Goal: Task Accomplishment & Management: Complete application form

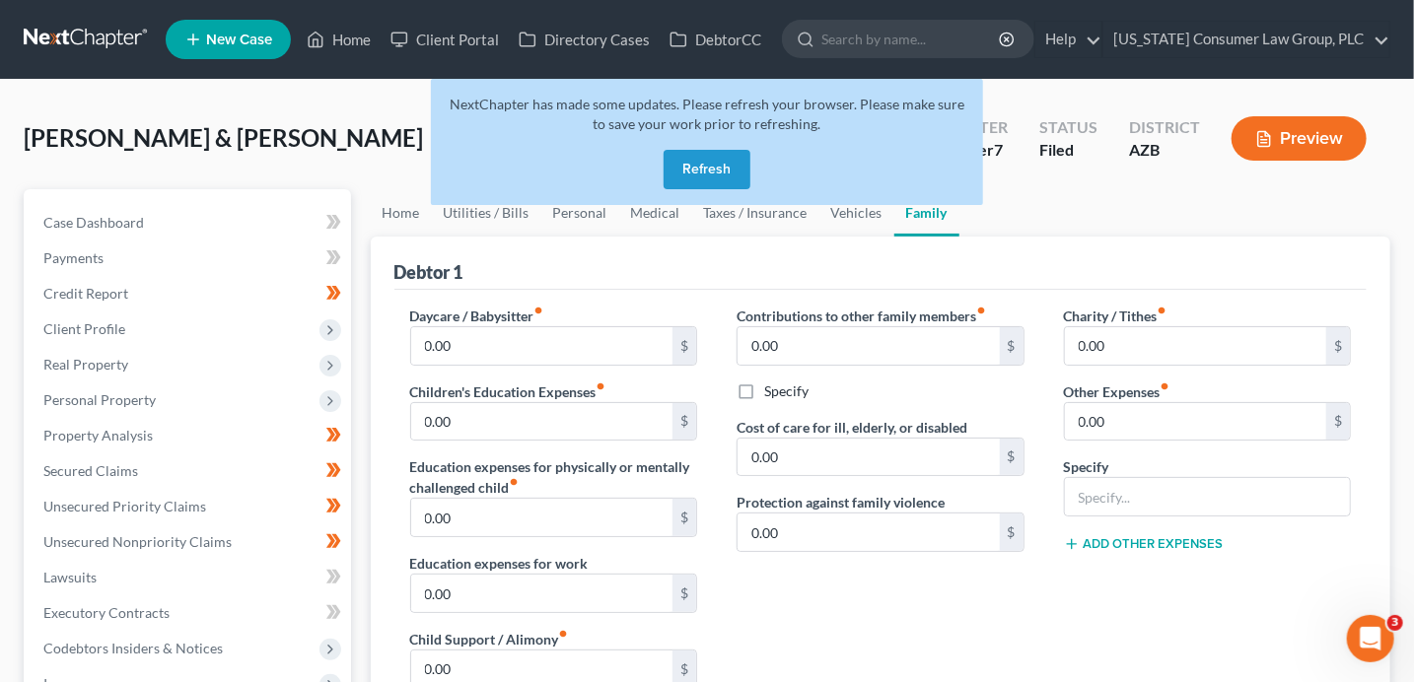
click at [725, 174] on button "Refresh" at bounding box center [707, 169] width 87 height 39
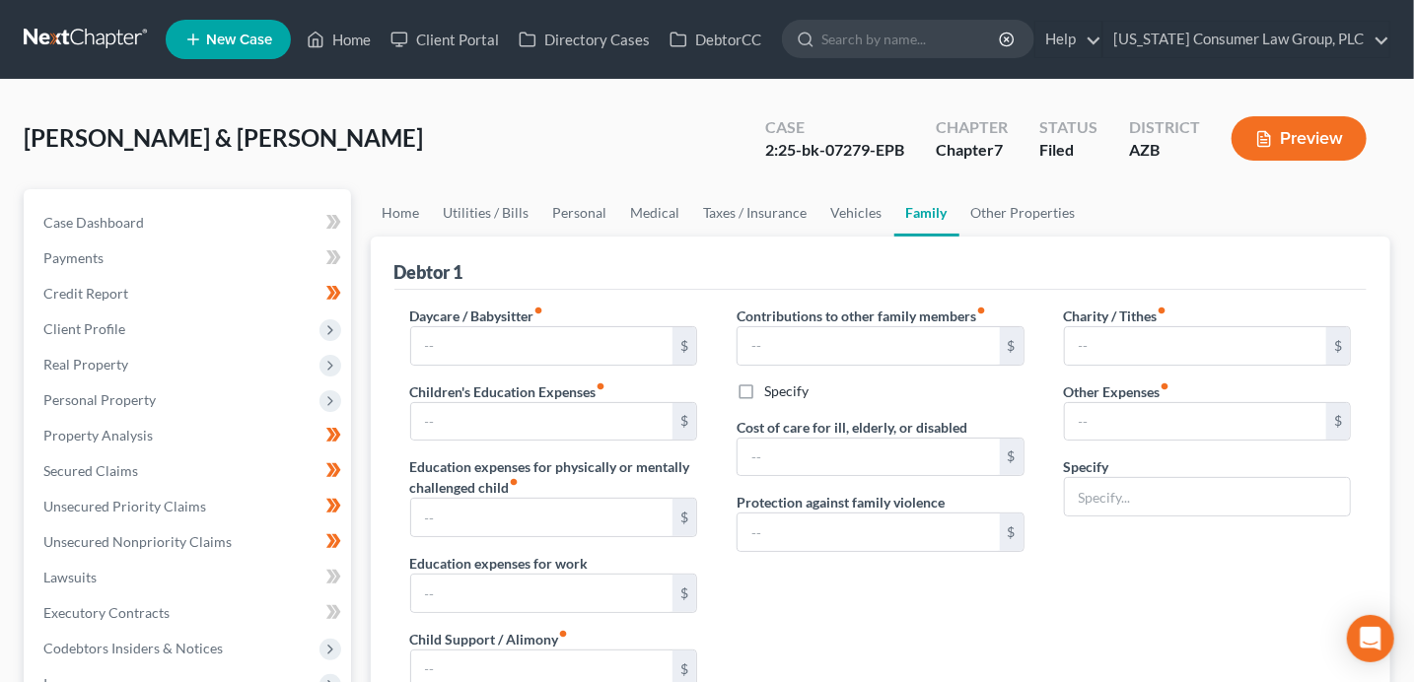
type input "0.00"
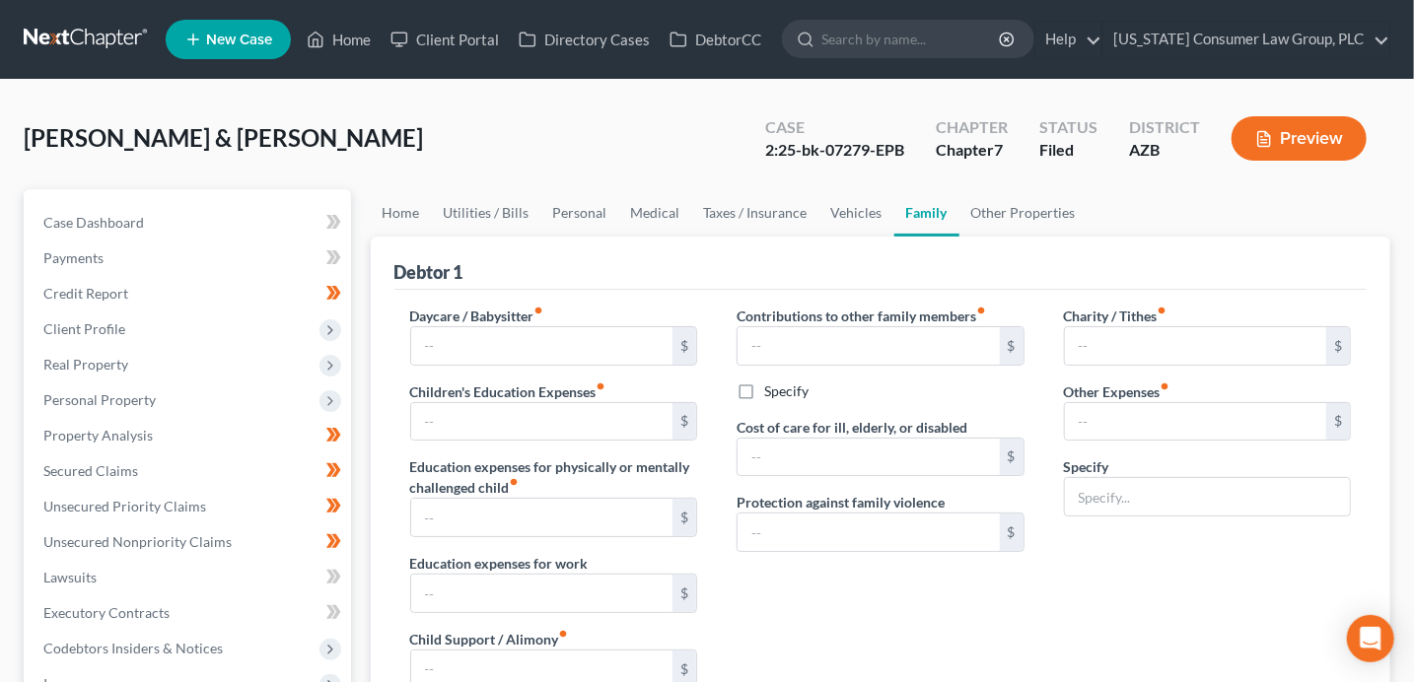
type input "0.00"
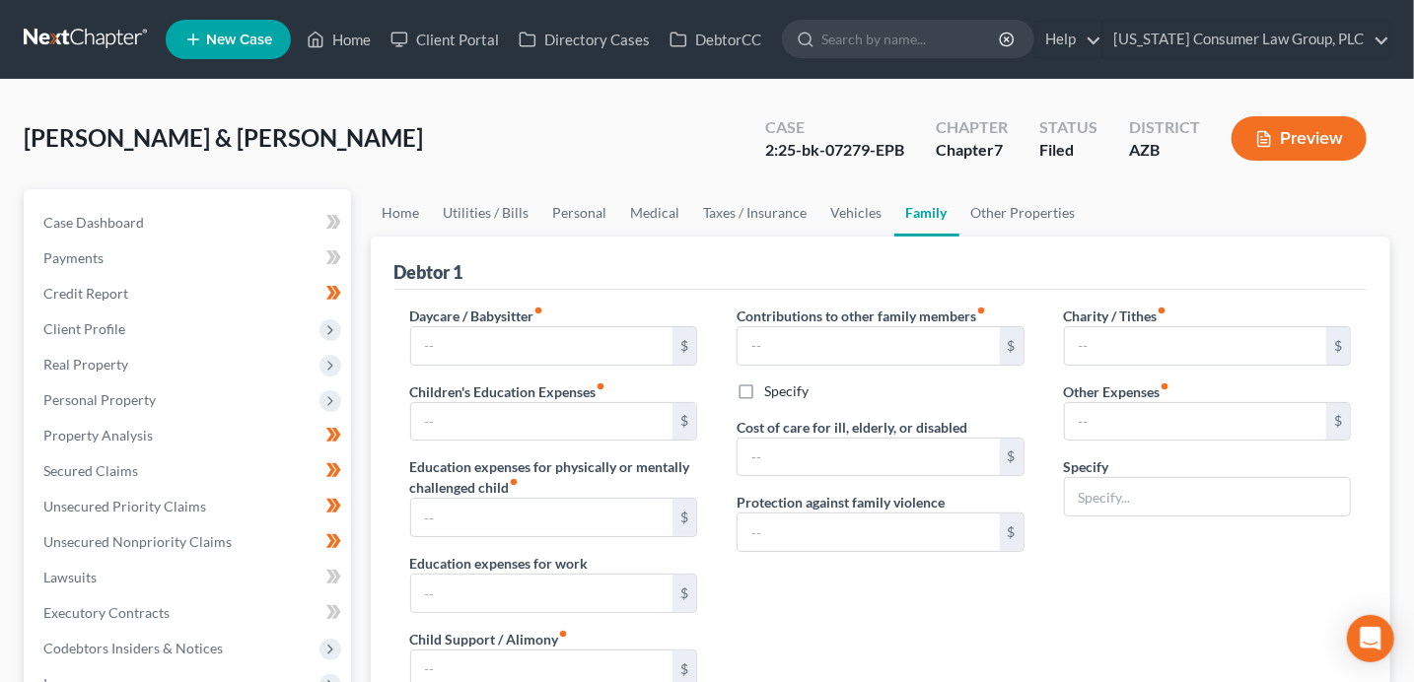
radio input "true"
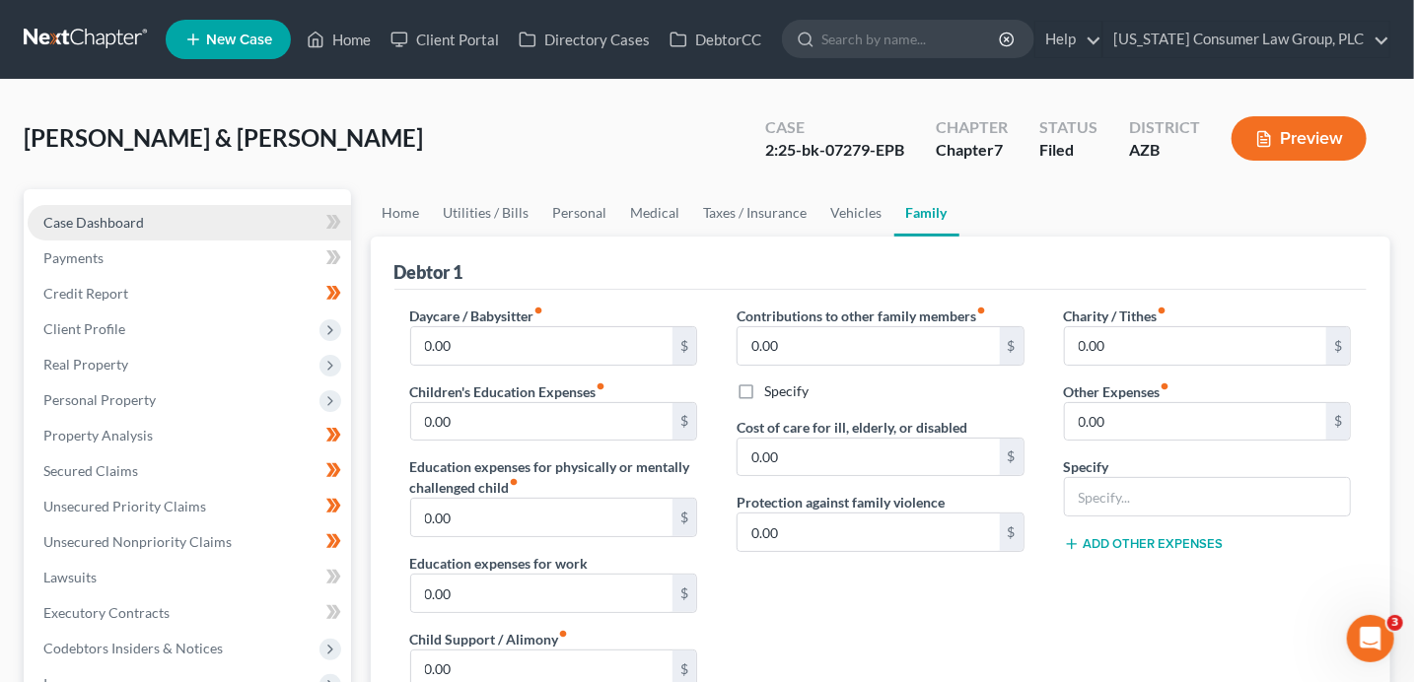
click at [169, 223] on link "Case Dashboard" at bounding box center [189, 222] width 323 height 35
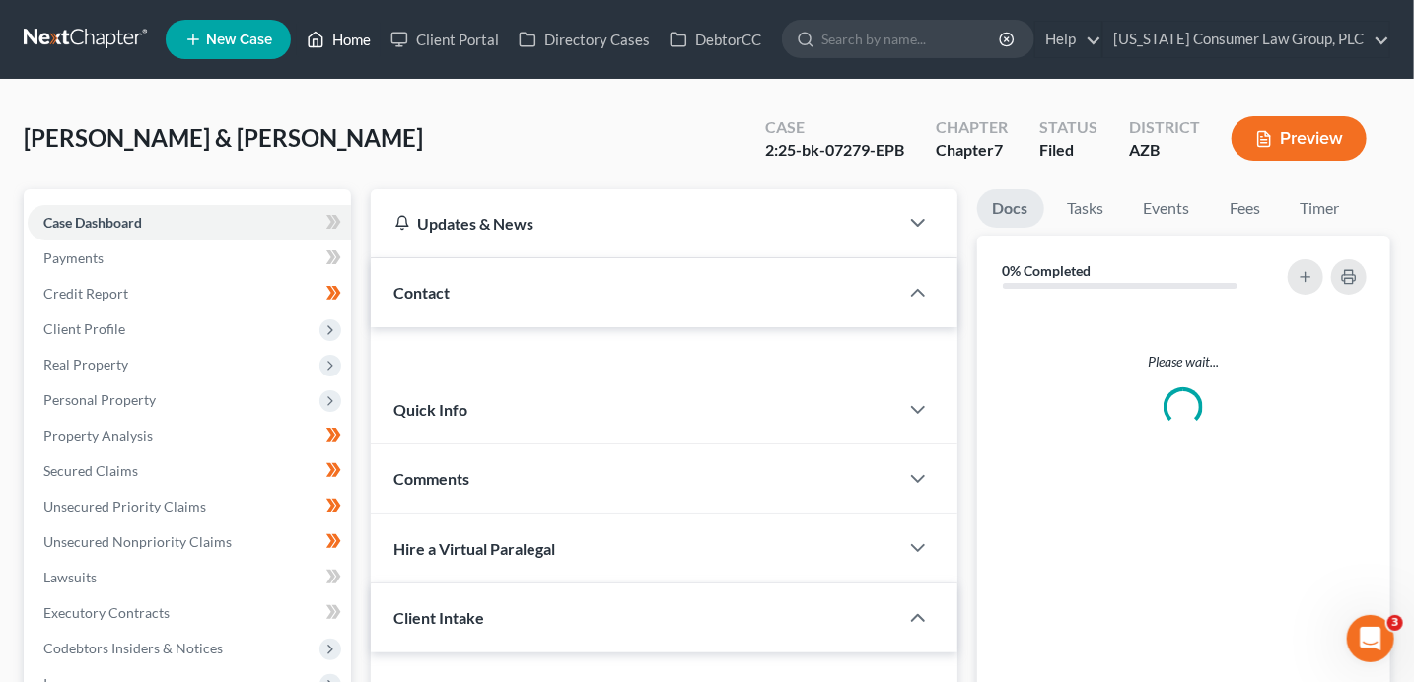
click at [345, 45] on link "Home" at bounding box center [339, 39] width 84 height 35
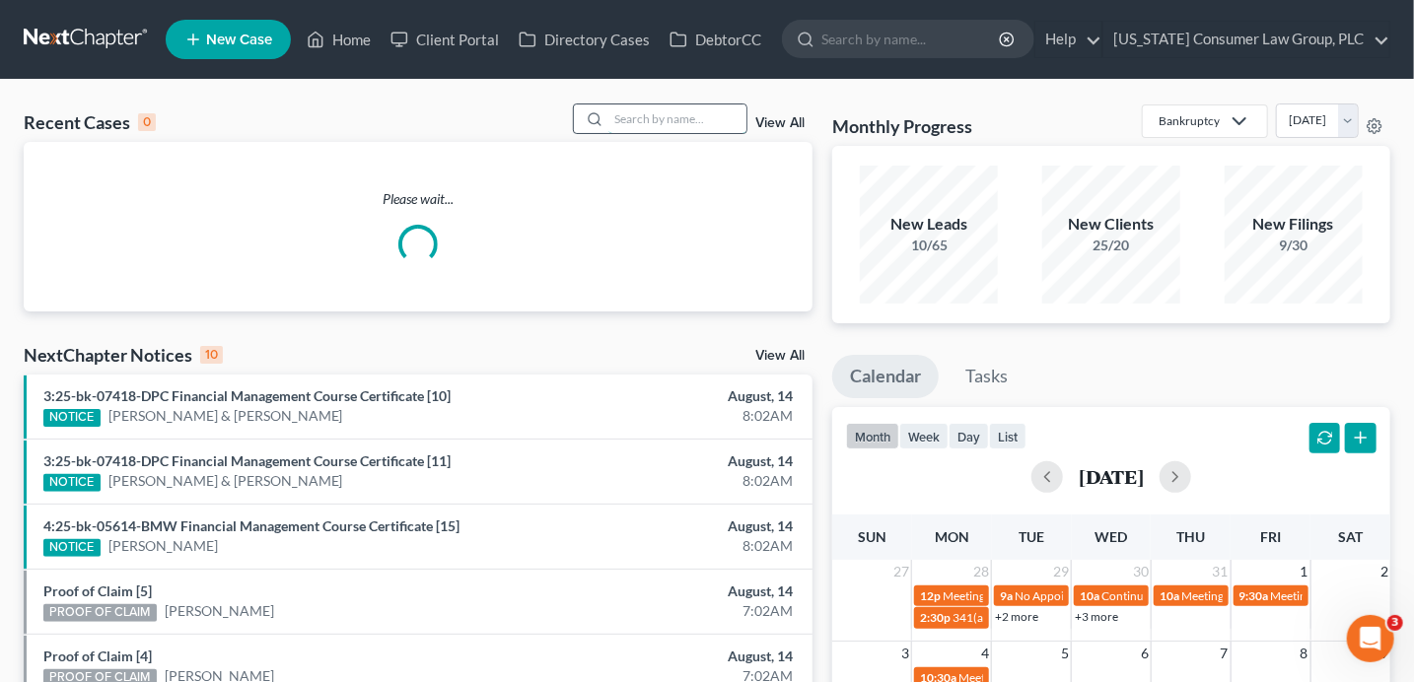
click at [710, 116] on input "search" at bounding box center [677, 119] width 138 height 29
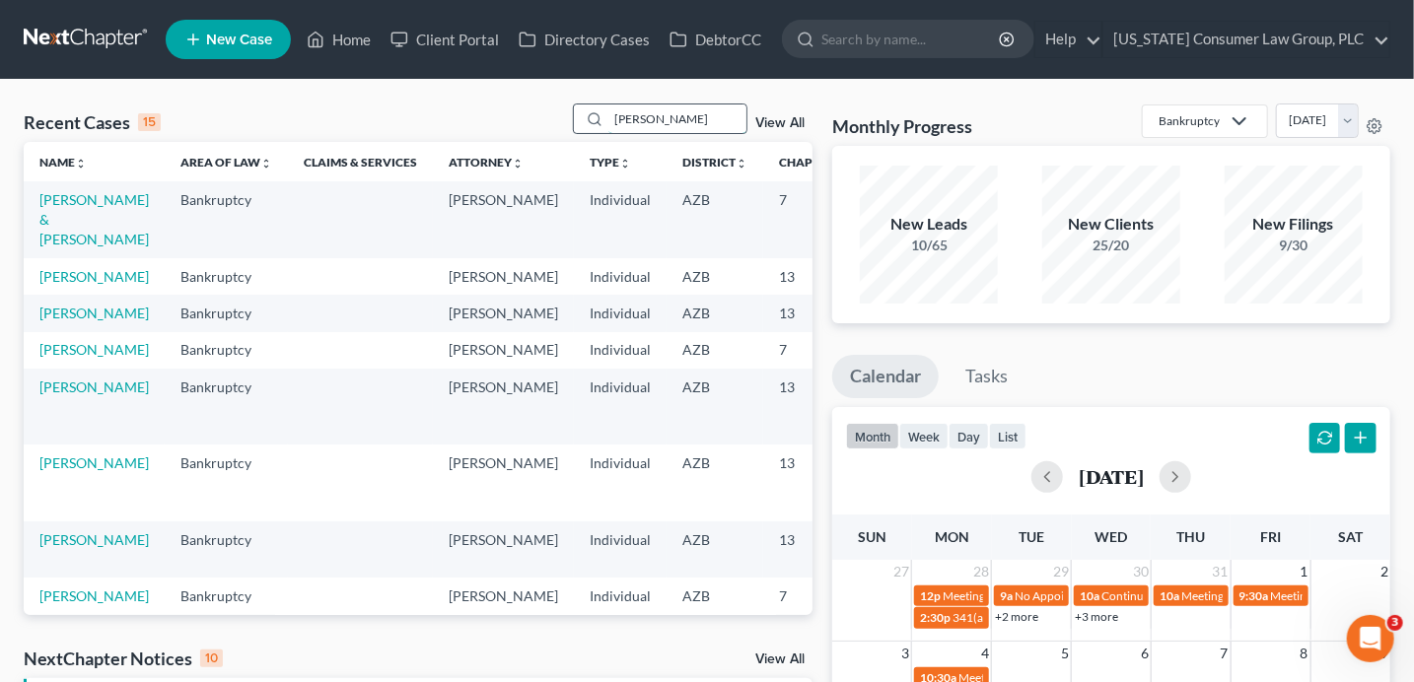
type input "brashears"
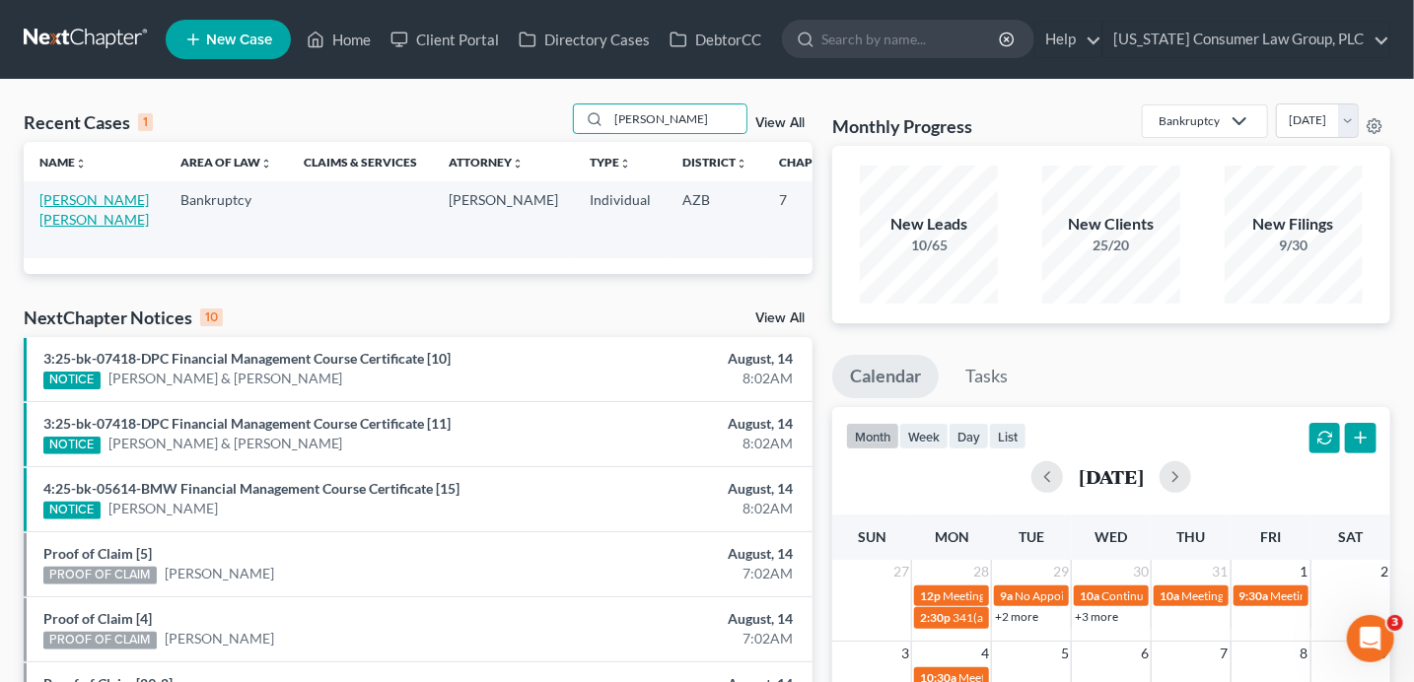
click at [57, 219] on link "[PERSON_NAME] [PERSON_NAME]" at bounding box center [93, 209] width 109 height 36
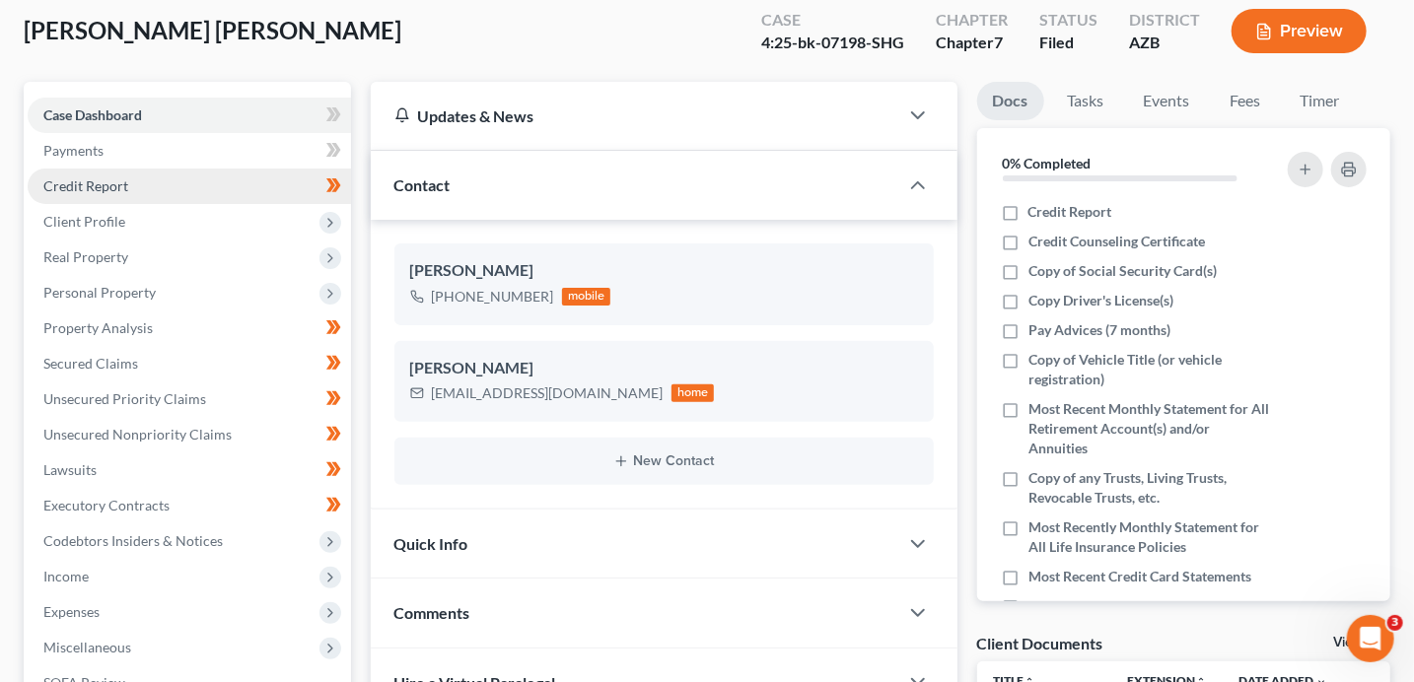
scroll to position [472, 0]
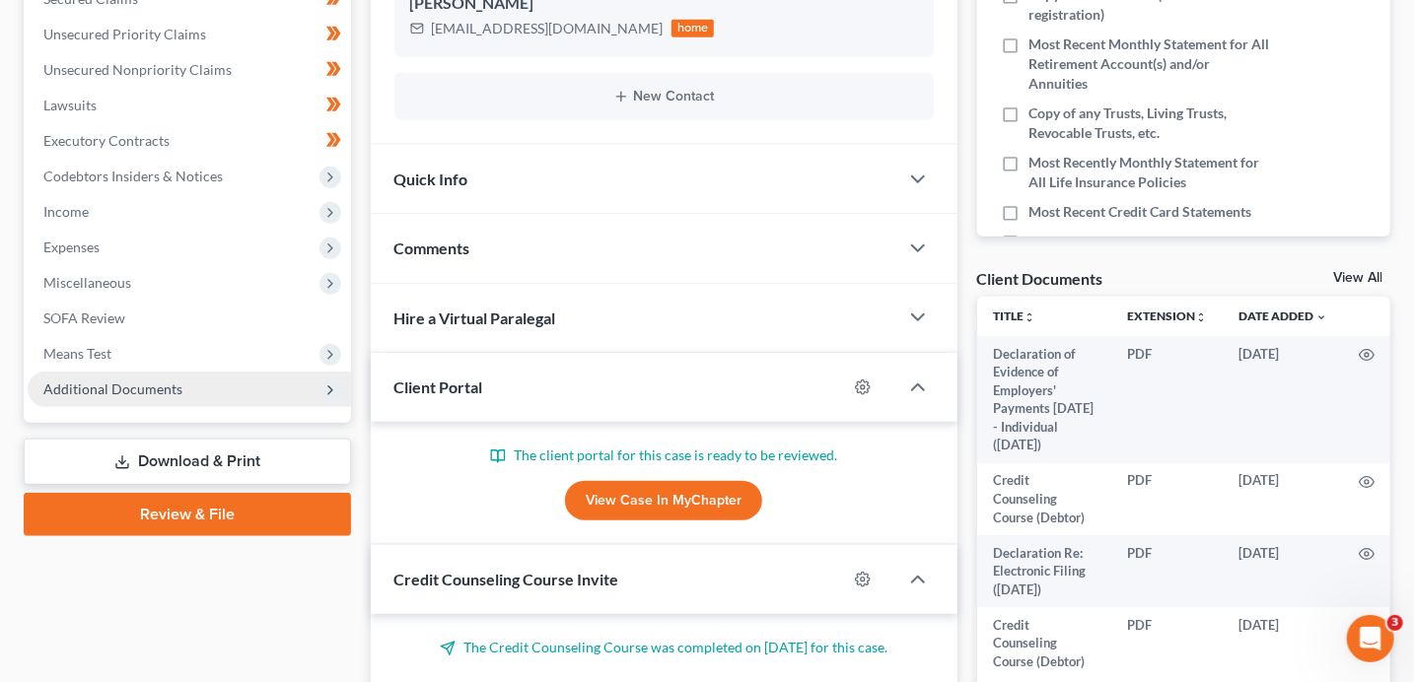
click at [168, 392] on span "Additional Documents" at bounding box center [112, 389] width 139 height 17
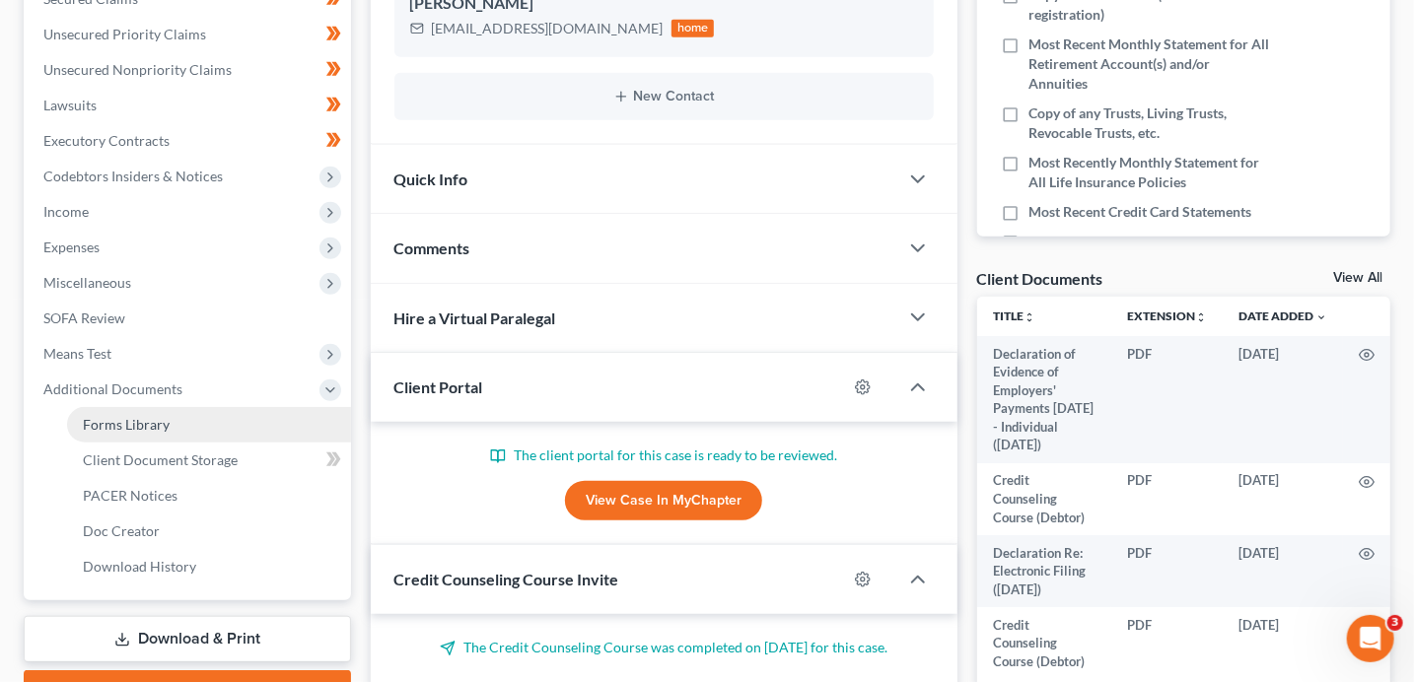
click at [177, 437] on link "Forms Library" at bounding box center [209, 424] width 284 height 35
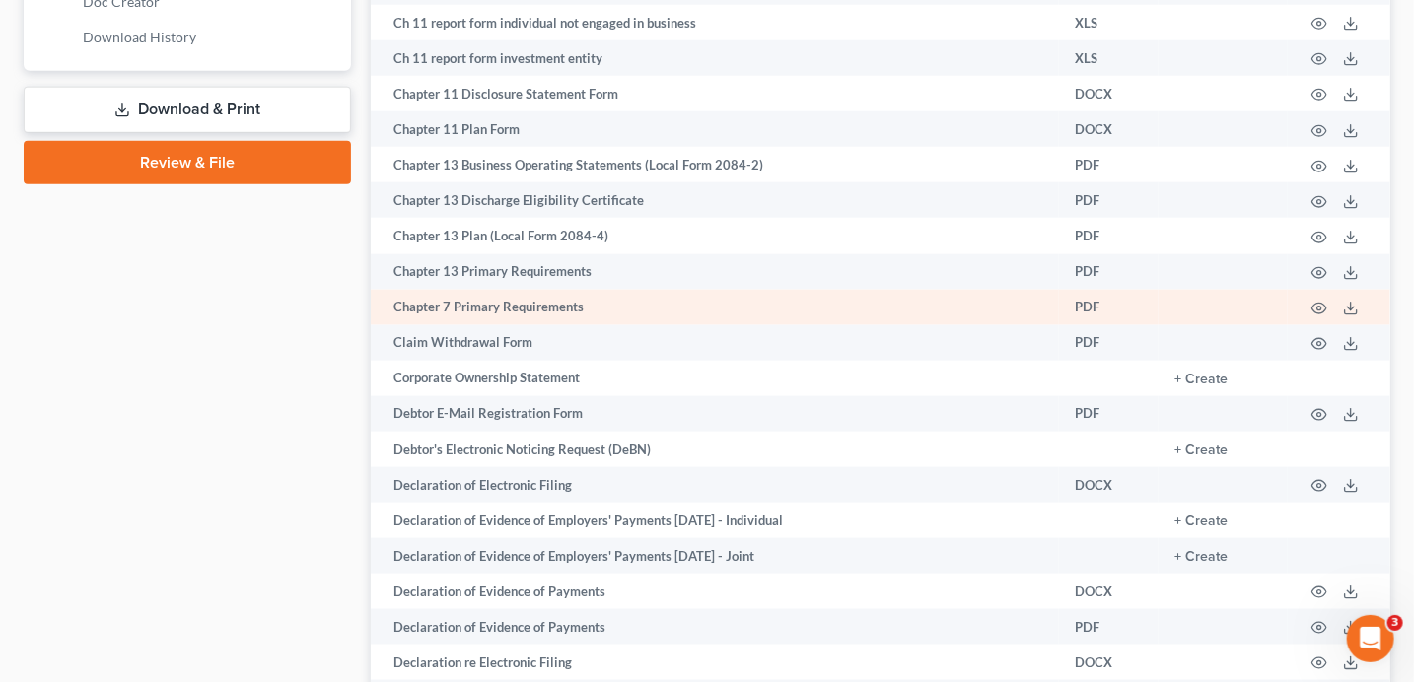
scroll to position [1027, 0]
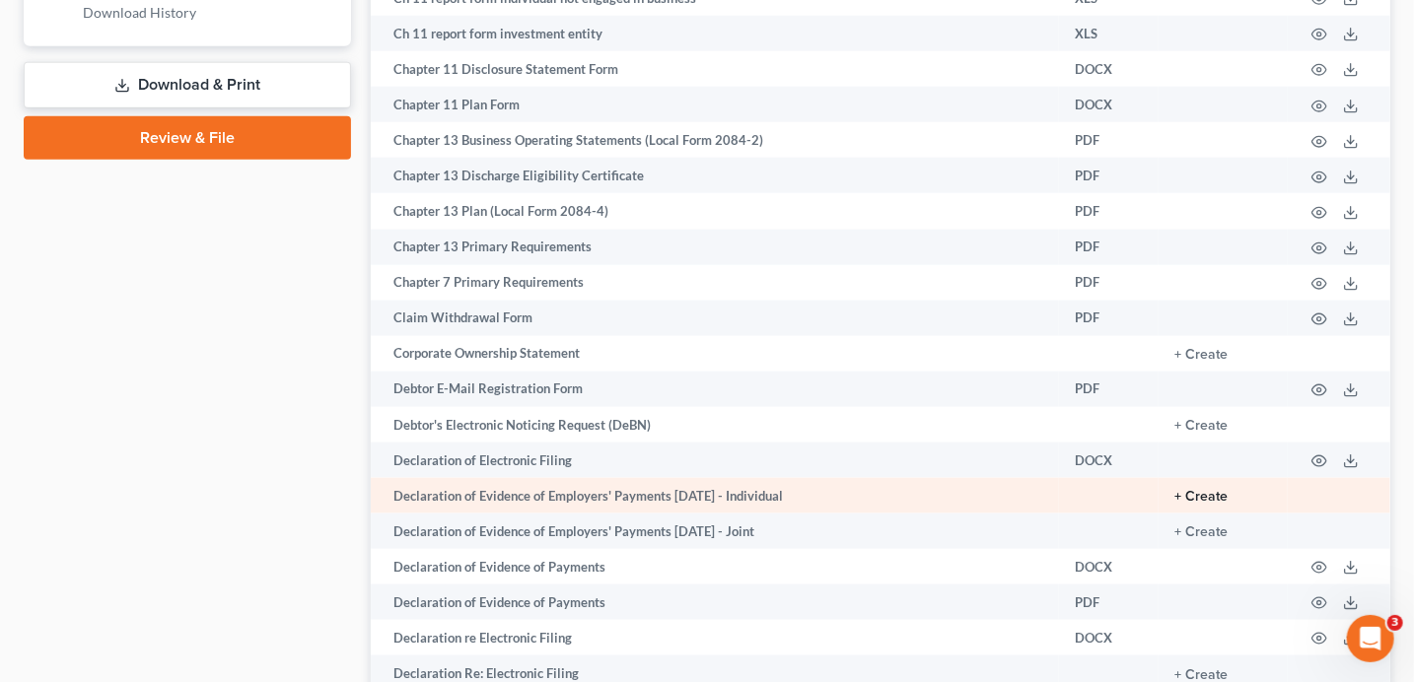
click at [1198, 503] on button "+ Create" at bounding box center [1200, 497] width 53 height 14
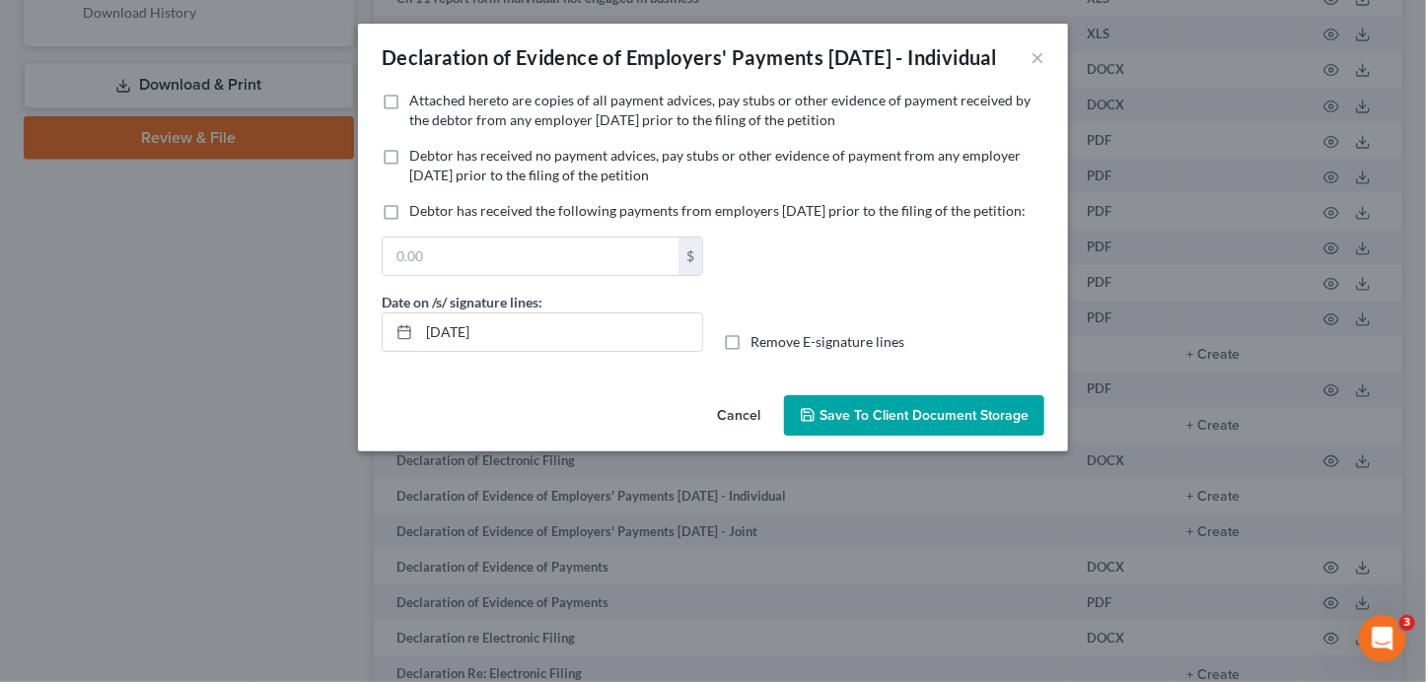
click at [533, 176] on span "Debtor has received no payment advices, pay stubs or other evidence of payment …" at bounding box center [714, 165] width 611 height 36
click at [430, 159] on input "Debtor has received no payment advices, pay stubs or other evidence of payment …" at bounding box center [423, 152] width 13 height 13
checkbox input "true"
click at [969, 424] on span "Save to Client Document Storage" at bounding box center [923, 415] width 209 height 17
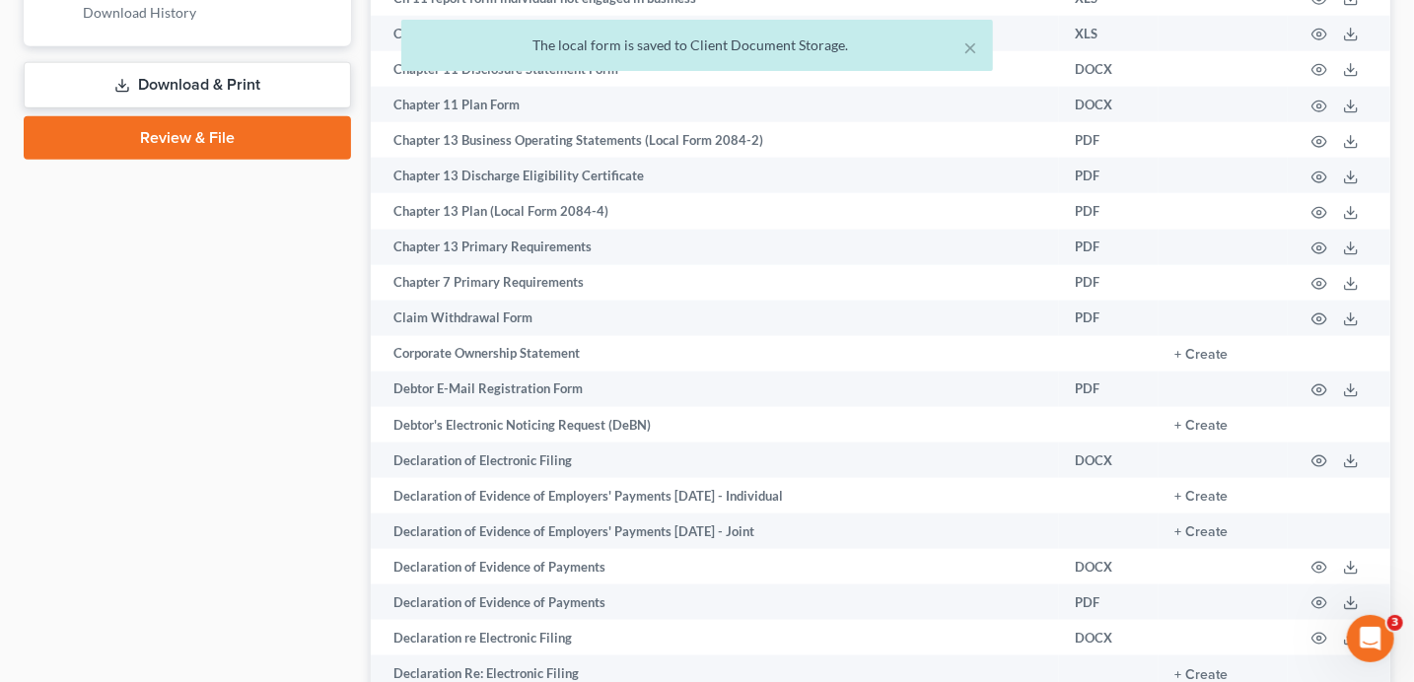
click at [282, 92] on link "Download & Print" at bounding box center [187, 85] width 327 height 46
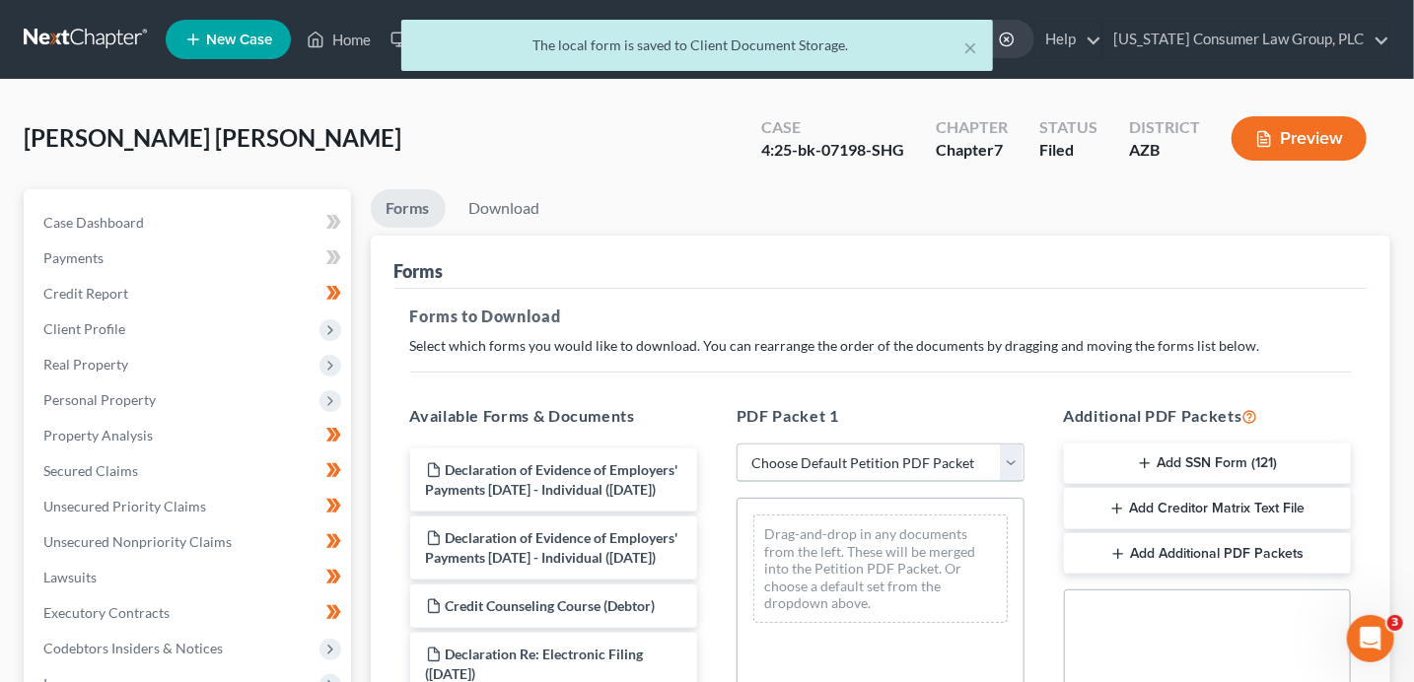
click at [802, 467] on select "Choose Default Petition PDF Packet Complete Bankruptcy Petition (all forms and …" at bounding box center [881, 463] width 288 height 39
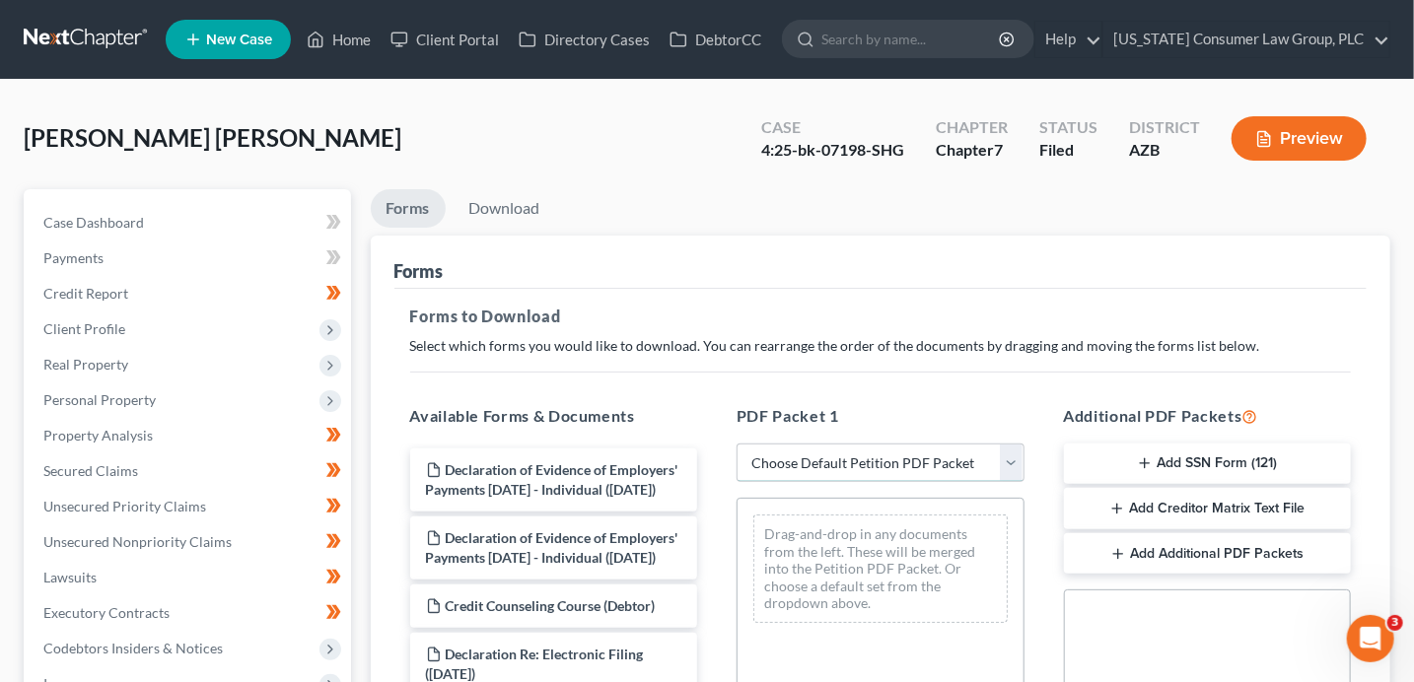
select select "7"
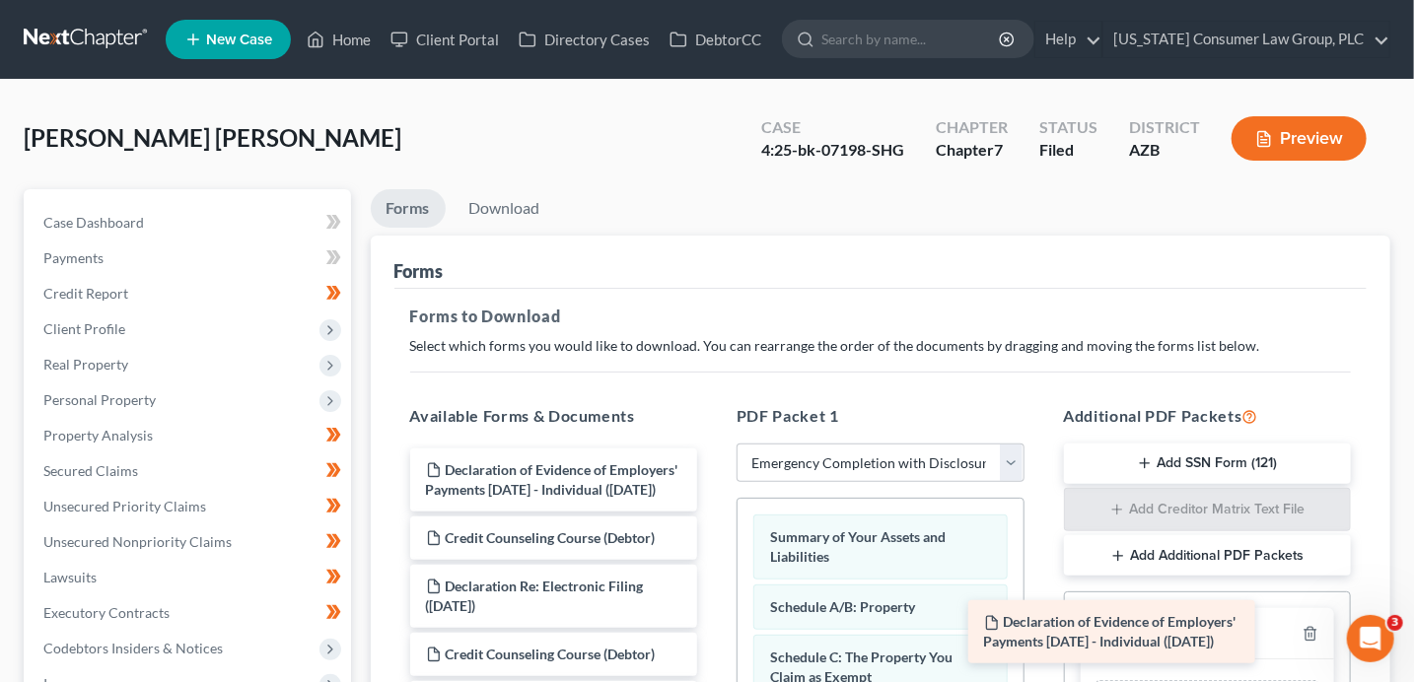
drag, startPoint x: 542, startPoint y: 466, endPoint x: 1124, endPoint y: 631, distance: 604.6
click at [714, 632] on div "Declaration of Evidence of Employers' Payments Within 60 Days - Individual (08/…" at bounding box center [553, 597] width 319 height 296
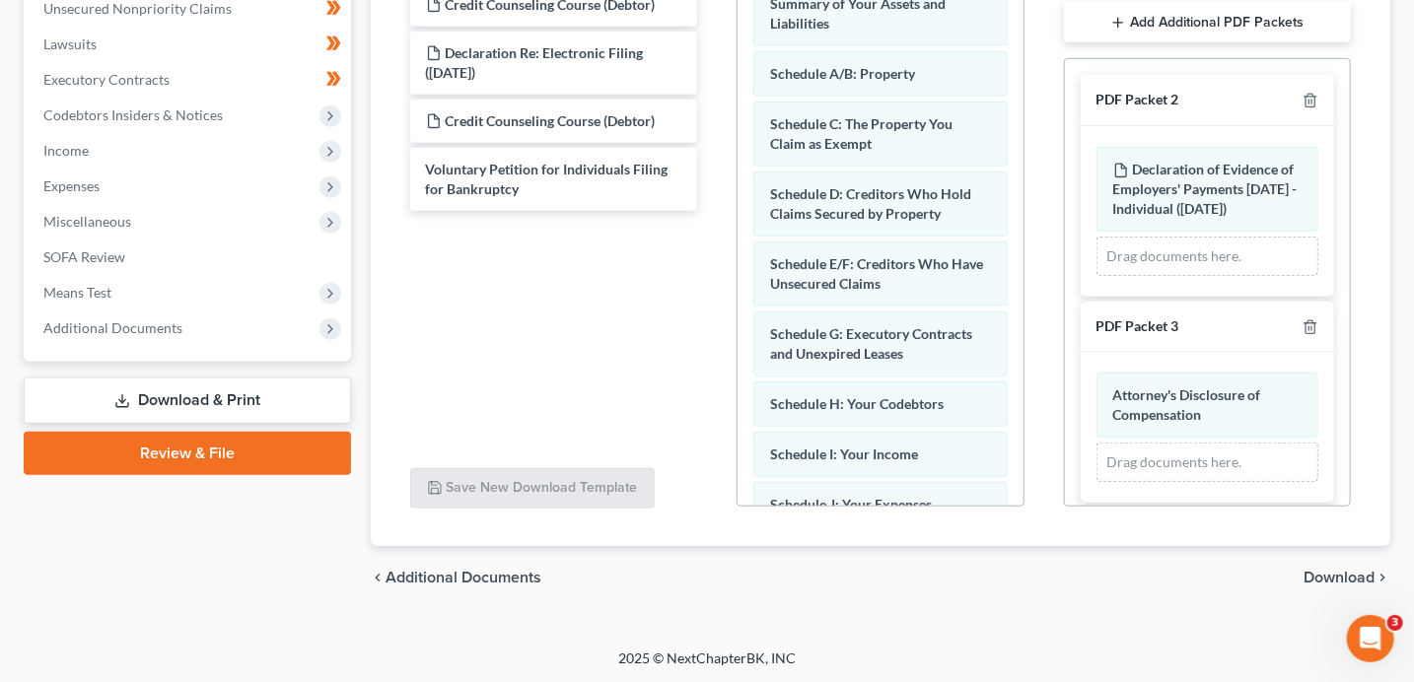
click at [1341, 576] on span "Download" at bounding box center [1339, 578] width 71 height 16
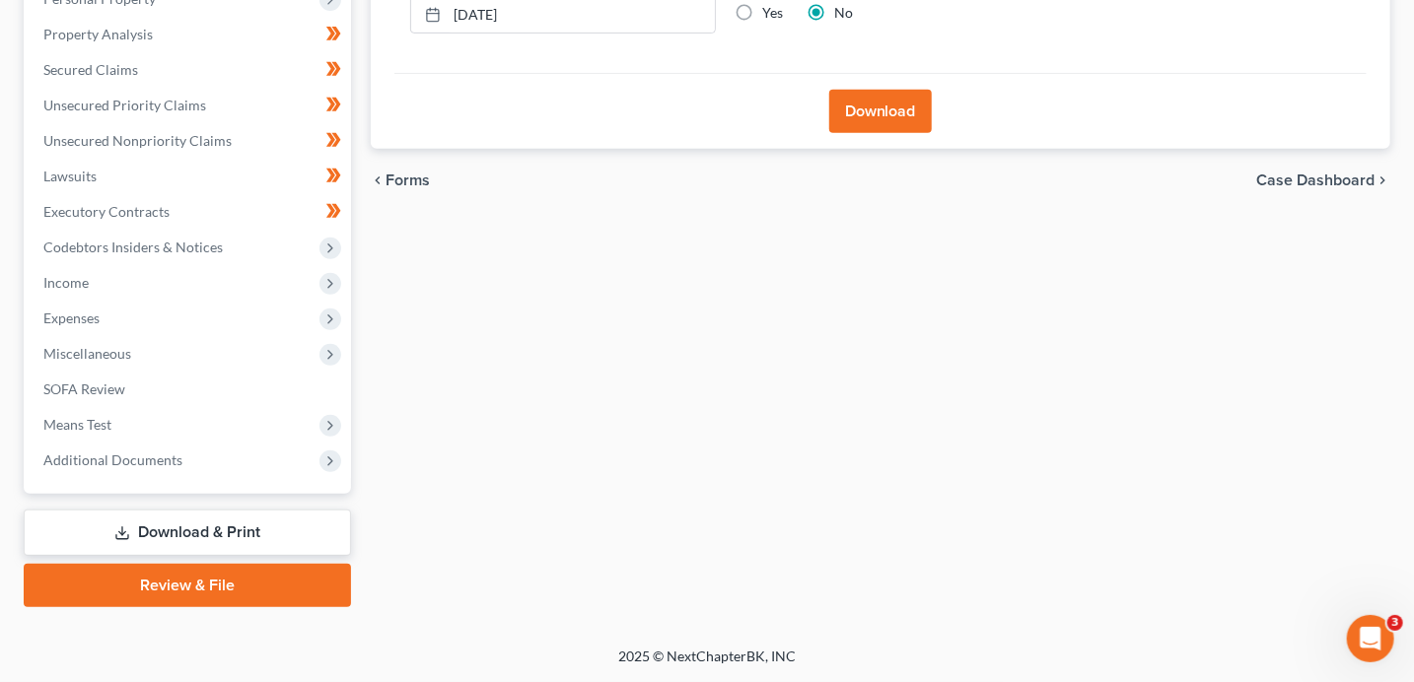
scroll to position [399, 0]
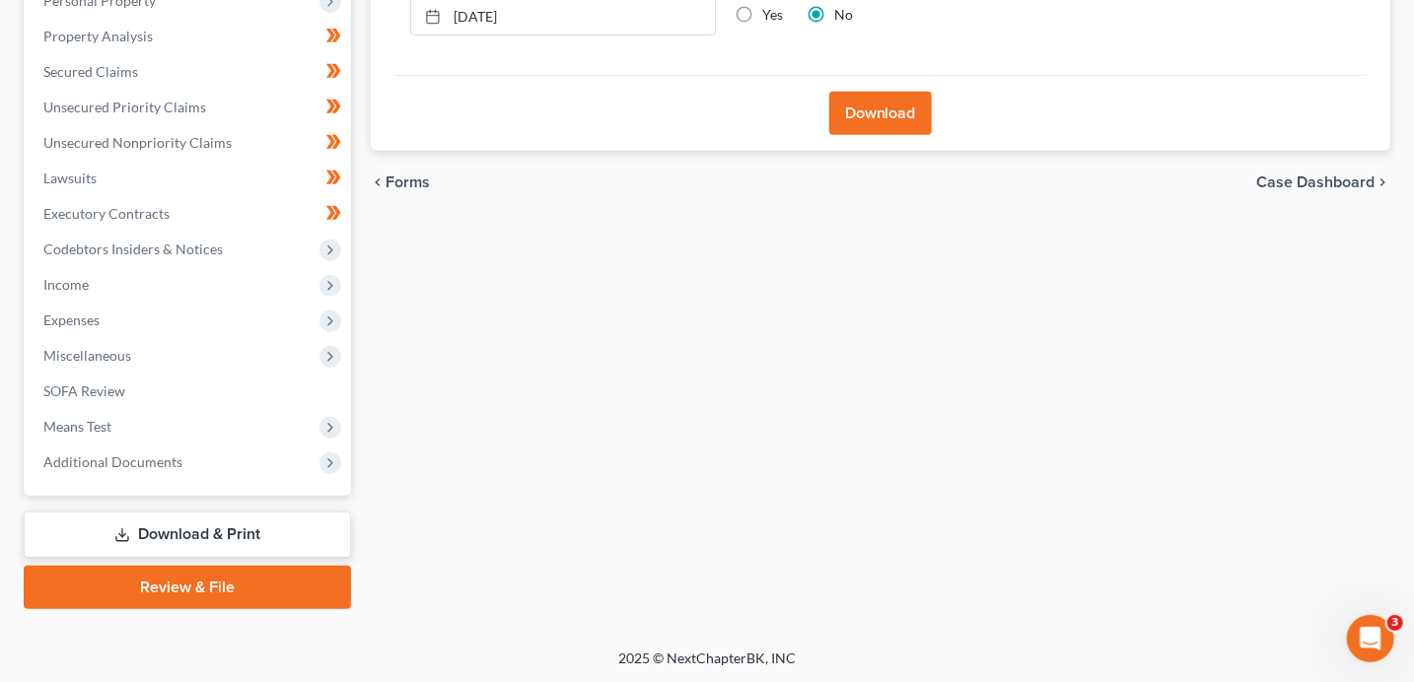
click at [894, 115] on button "Download" at bounding box center [880, 113] width 103 height 43
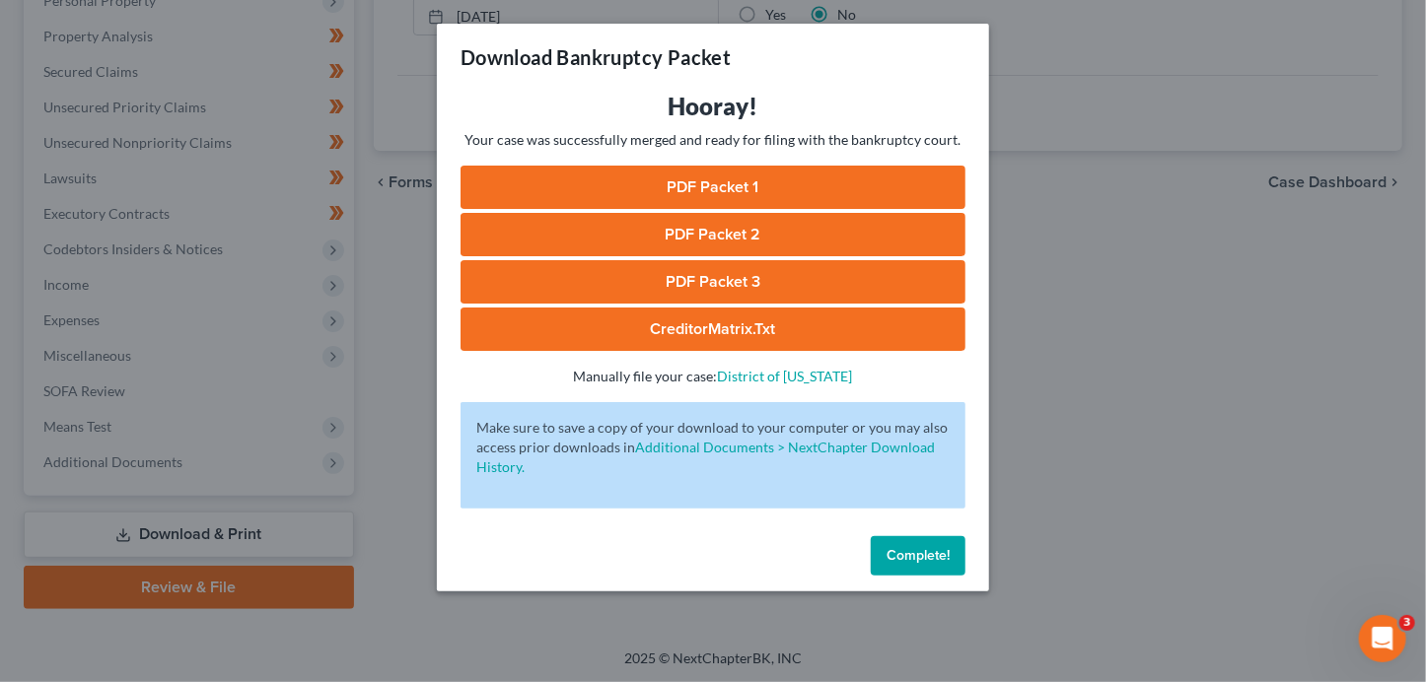
click at [816, 188] on link "PDF Packet 1" at bounding box center [712, 187] width 505 height 43
click at [756, 226] on link "PDF Packet 2" at bounding box center [712, 234] width 505 height 43
click at [668, 277] on link "PDF Packet 3" at bounding box center [712, 281] width 505 height 43
click at [743, 333] on link "CreditorMatrix.txt" at bounding box center [712, 329] width 505 height 43
click at [935, 557] on span "Complete!" at bounding box center [917, 555] width 63 height 17
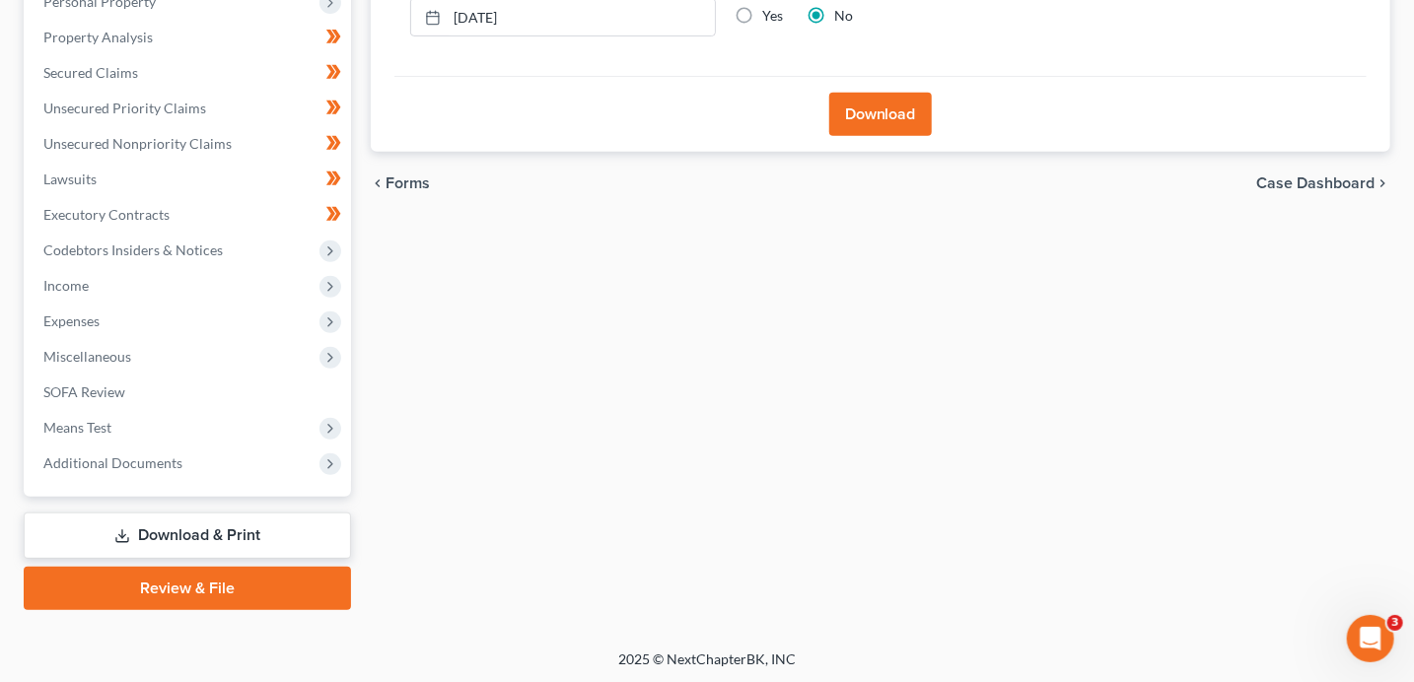
scroll to position [0, 0]
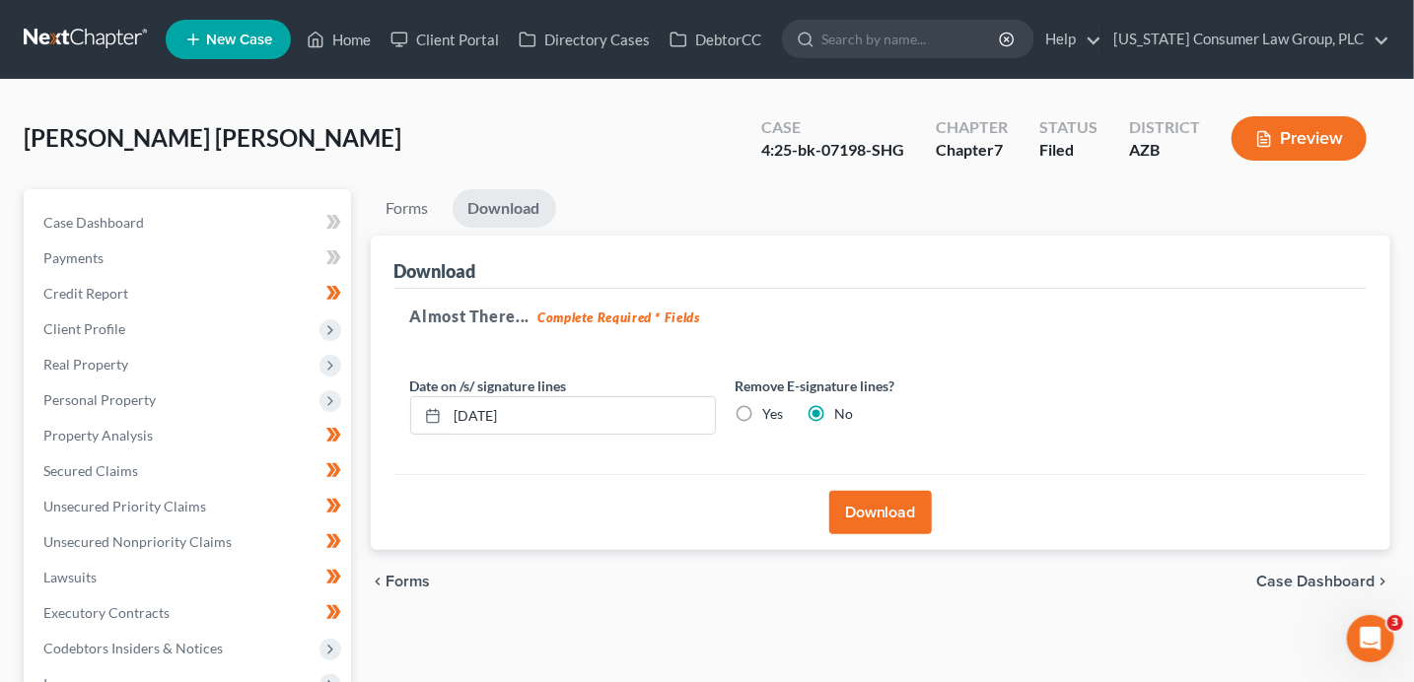
drag, startPoint x: 905, startPoint y: 188, endPoint x: 918, endPoint y: 152, distance: 38.7
click at [905, 189] on ul "Forms Download" at bounding box center [881, 212] width 1021 height 46
drag, startPoint x: 910, startPoint y: 148, endPoint x: 764, endPoint y: 151, distance: 146.0
click at [764, 151] on div "Case 4:25-bk-07198-SHG" at bounding box center [832, 140] width 175 height 58
copy div "4:25-bk-07198-SHG"
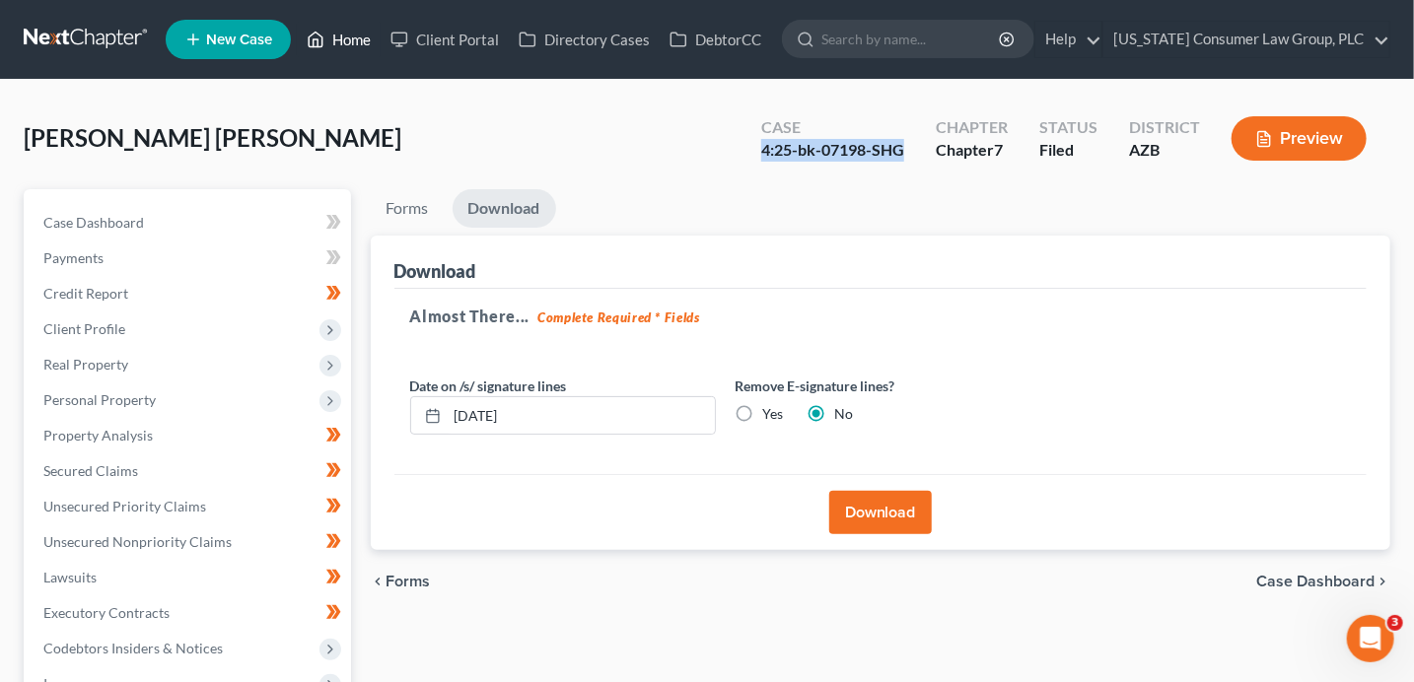
click at [331, 38] on link "Home" at bounding box center [339, 39] width 84 height 35
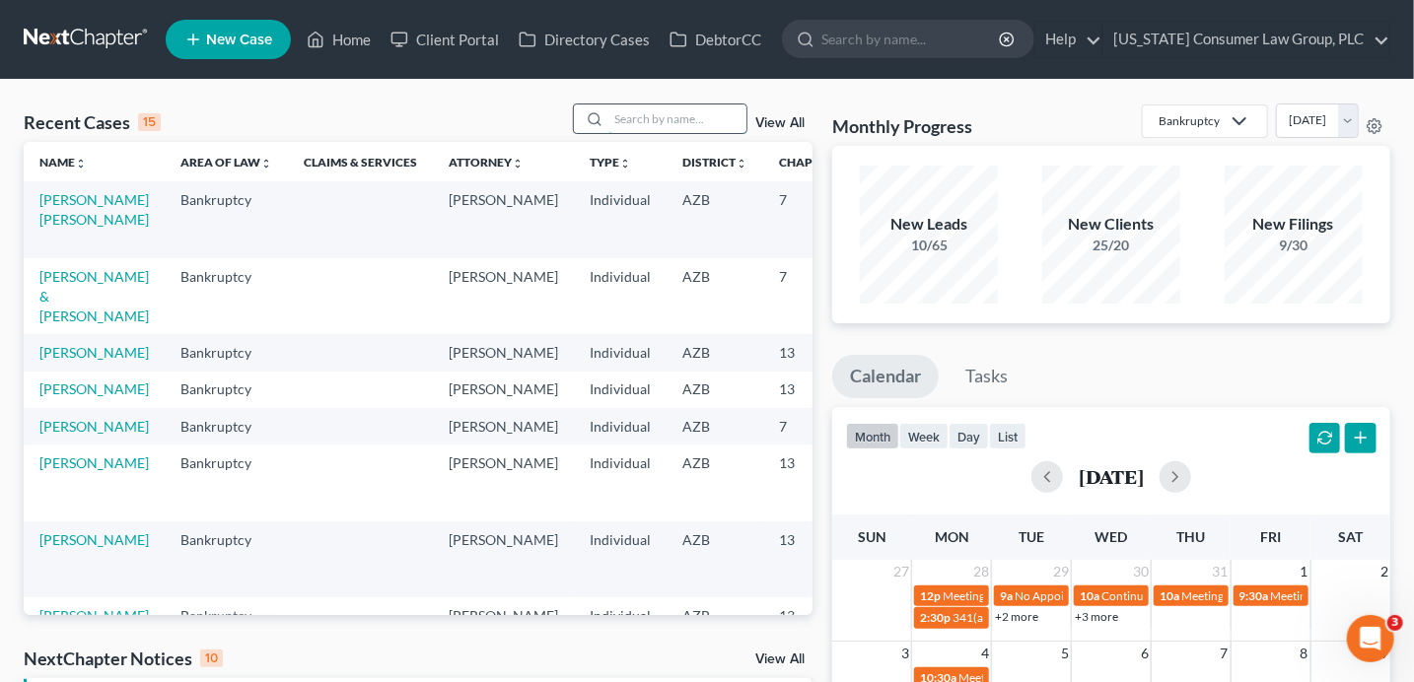
click at [690, 116] on input "search" at bounding box center [677, 119] width 138 height 29
type input "martens"
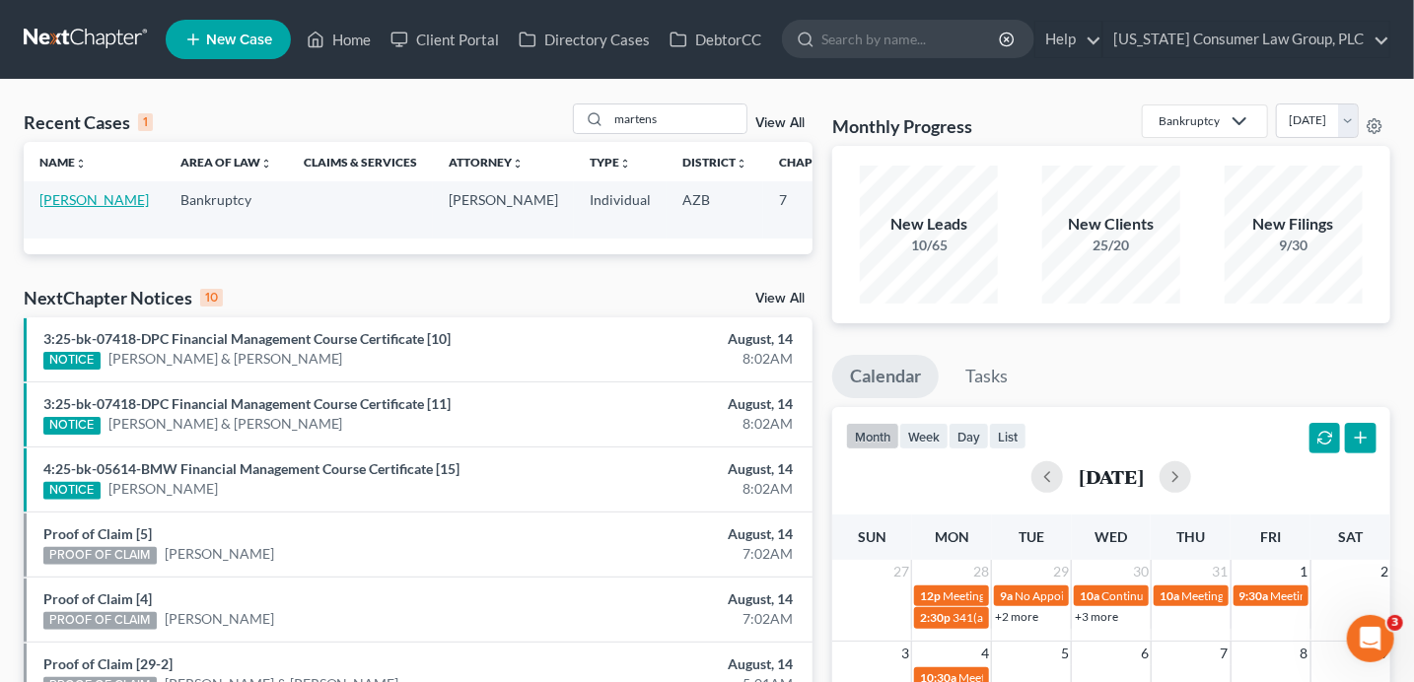
click at [60, 208] on link "[PERSON_NAME]" at bounding box center [93, 199] width 109 height 17
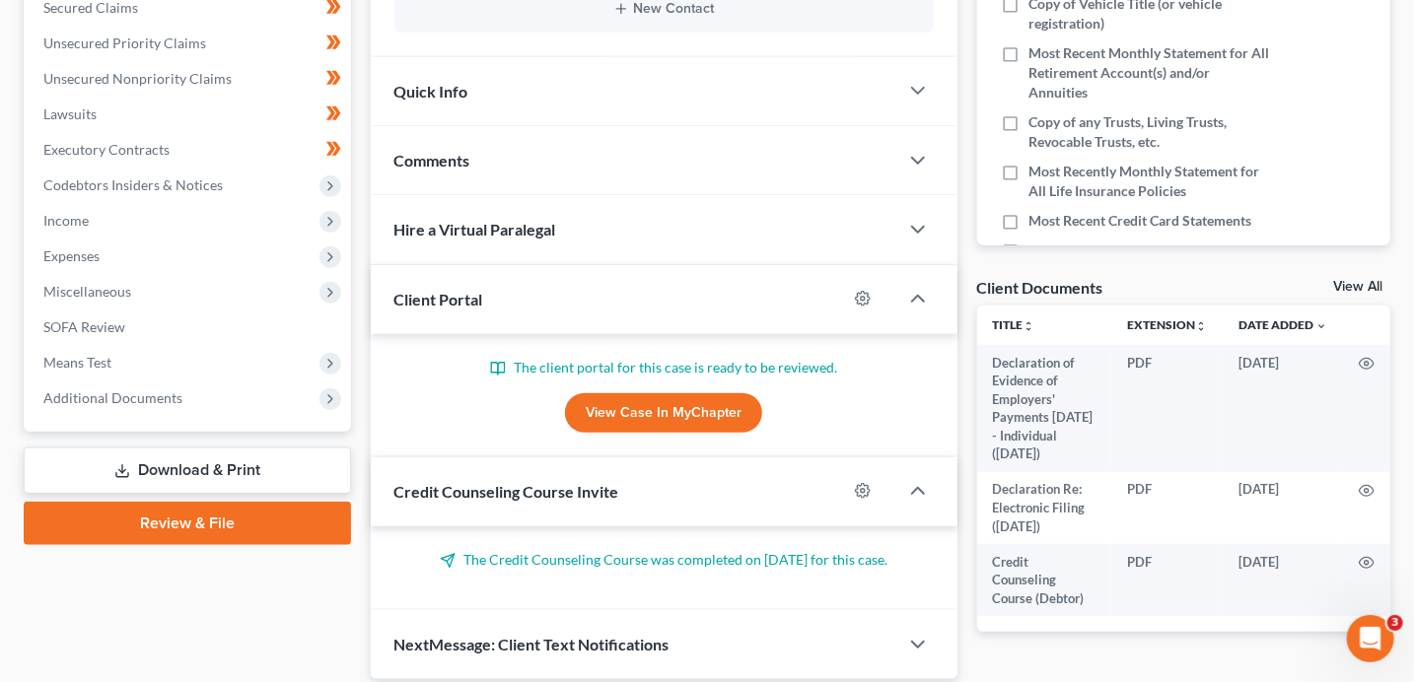
scroll to position [532, 0]
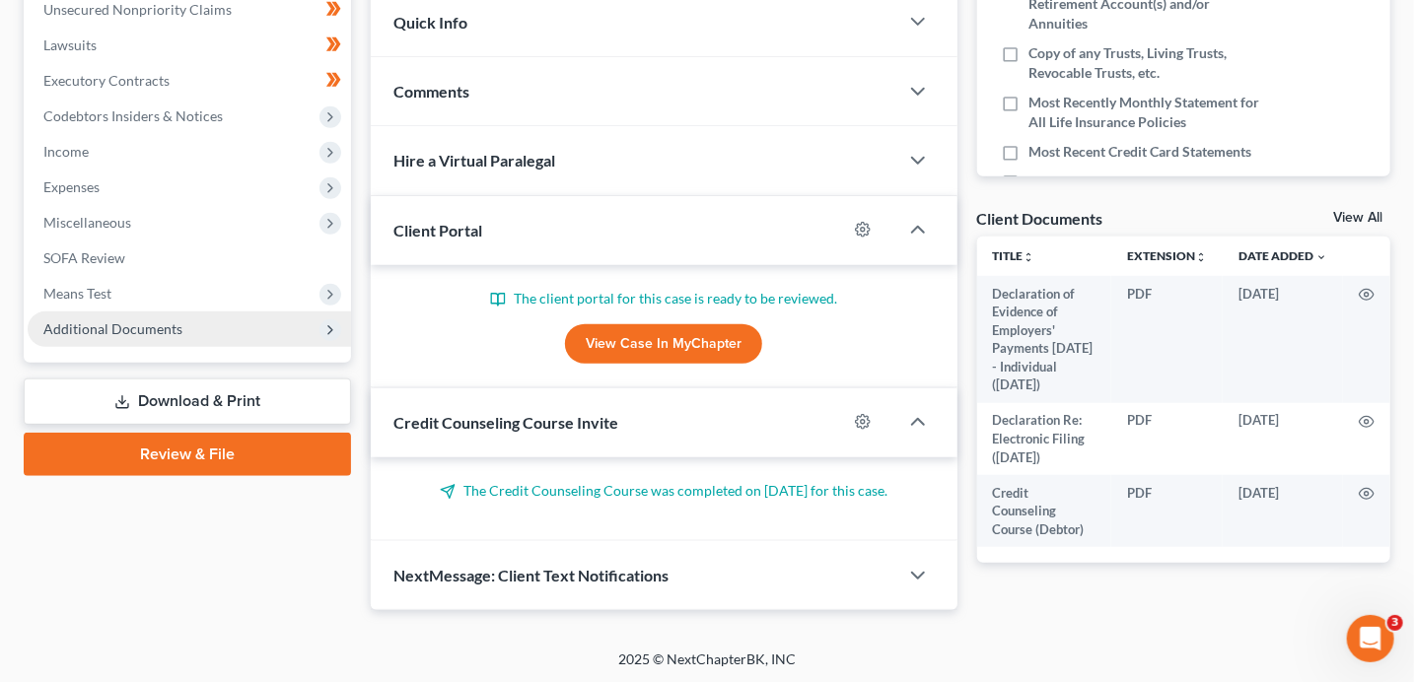
click at [146, 324] on span "Additional Documents" at bounding box center [112, 328] width 139 height 17
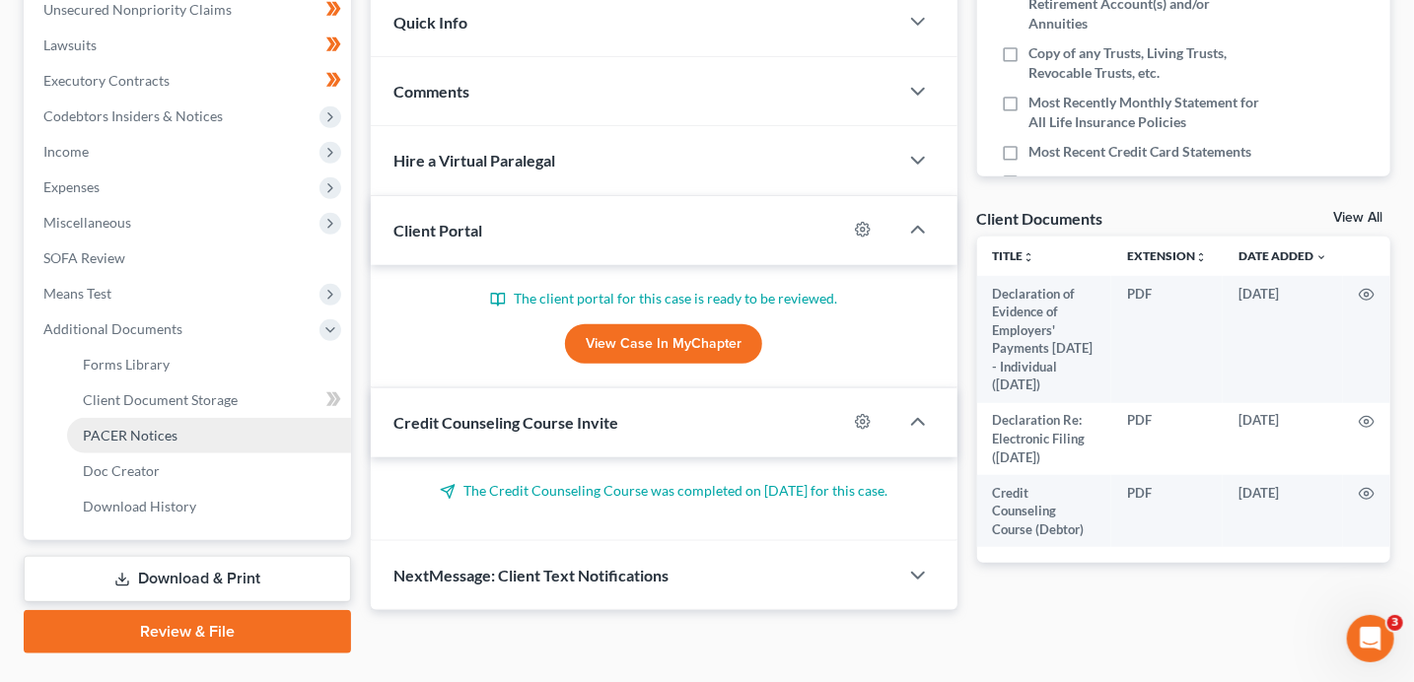
click at [151, 433] on span "PACER Notices" at bounding box center [130, 435] width 95 height 17
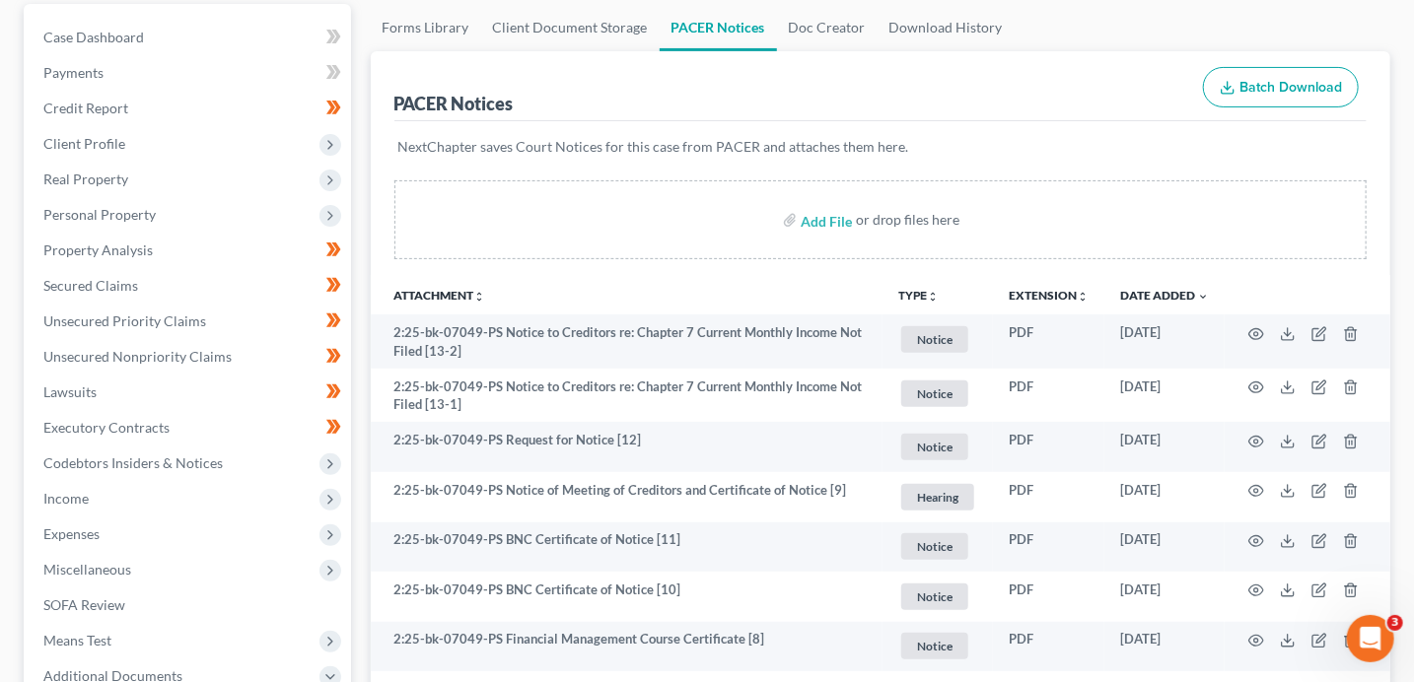
scroll to position [57, 0]
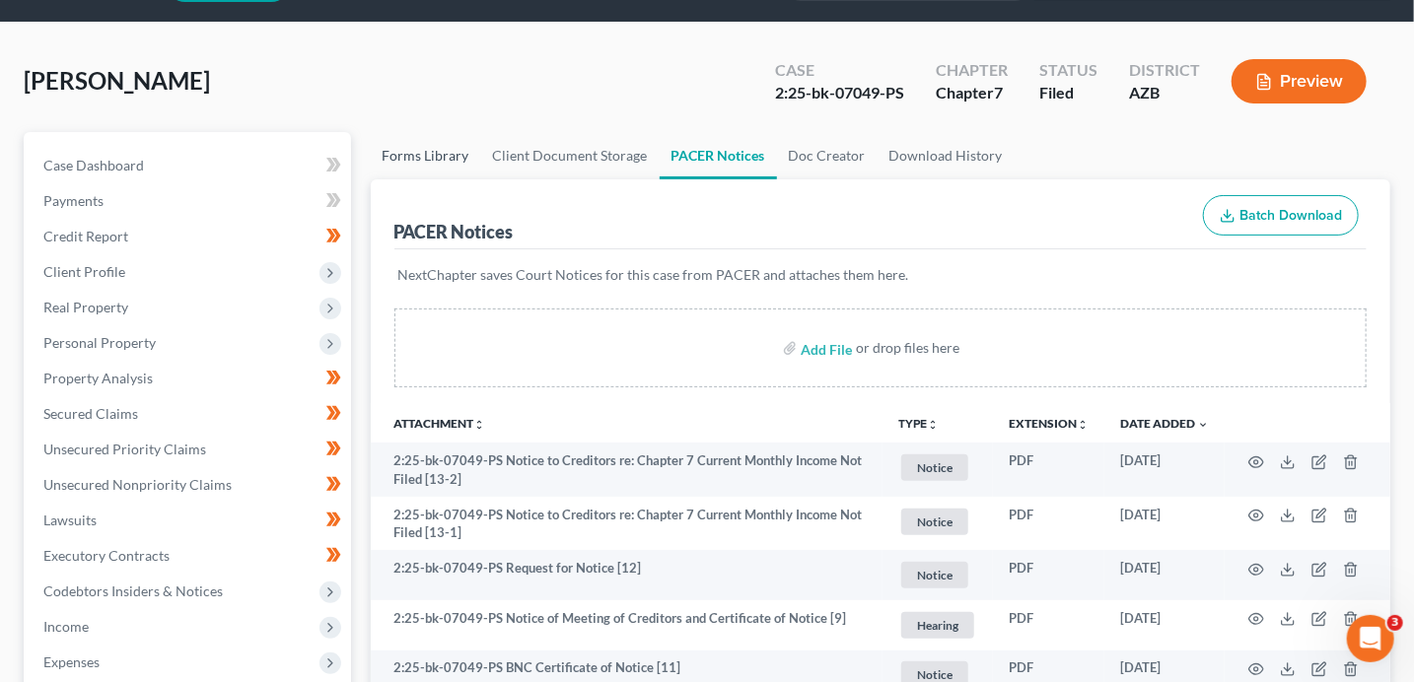
click at [402, 156] on link "Forms Library" at bounding box center [426, 155] width 110 height 47
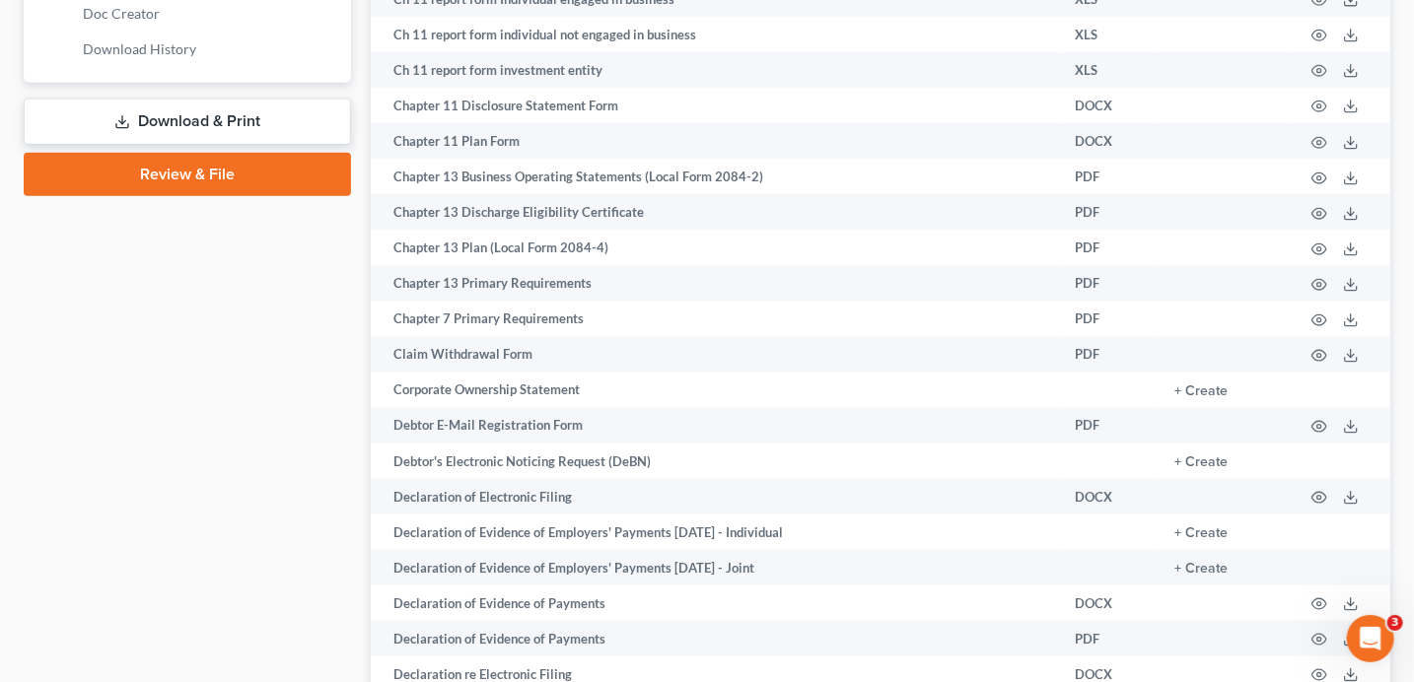
scroll to position [1003, 0]
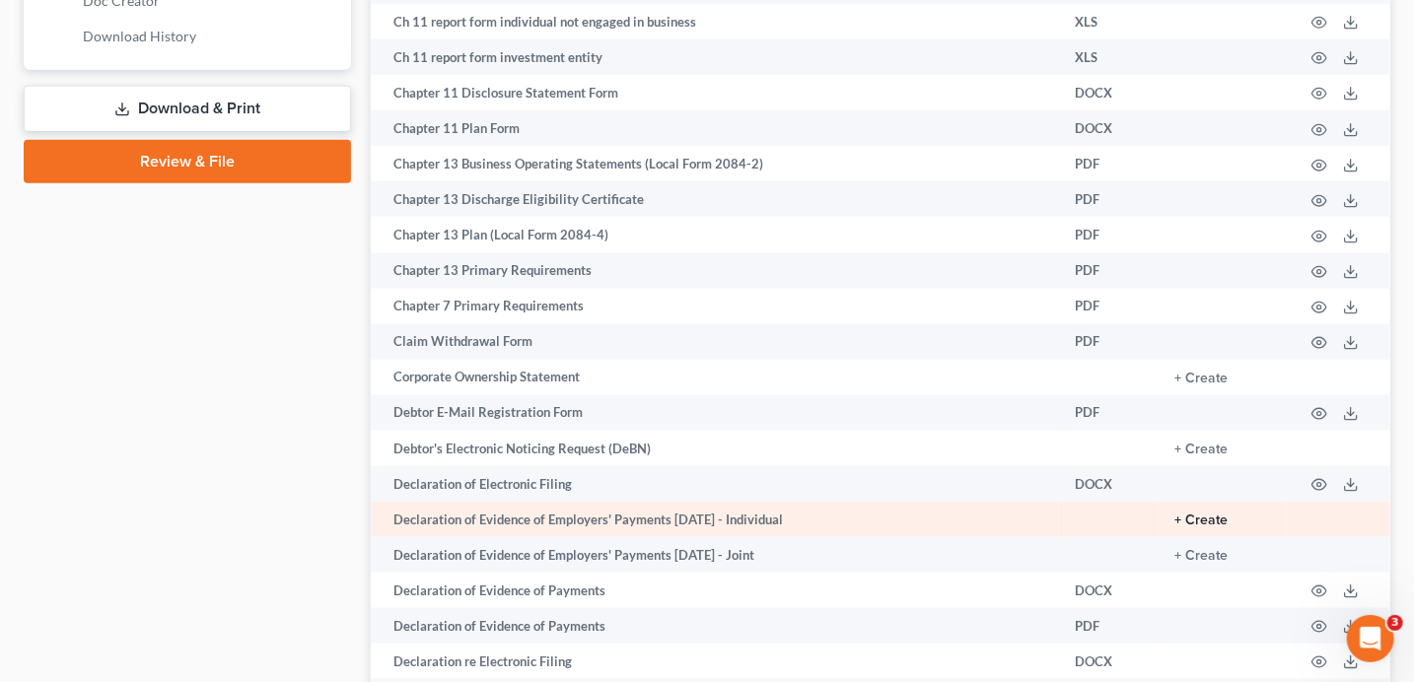
click at [1182, 527] on button "+ Create" at bounding box center [1200, 521] width 53 height 14
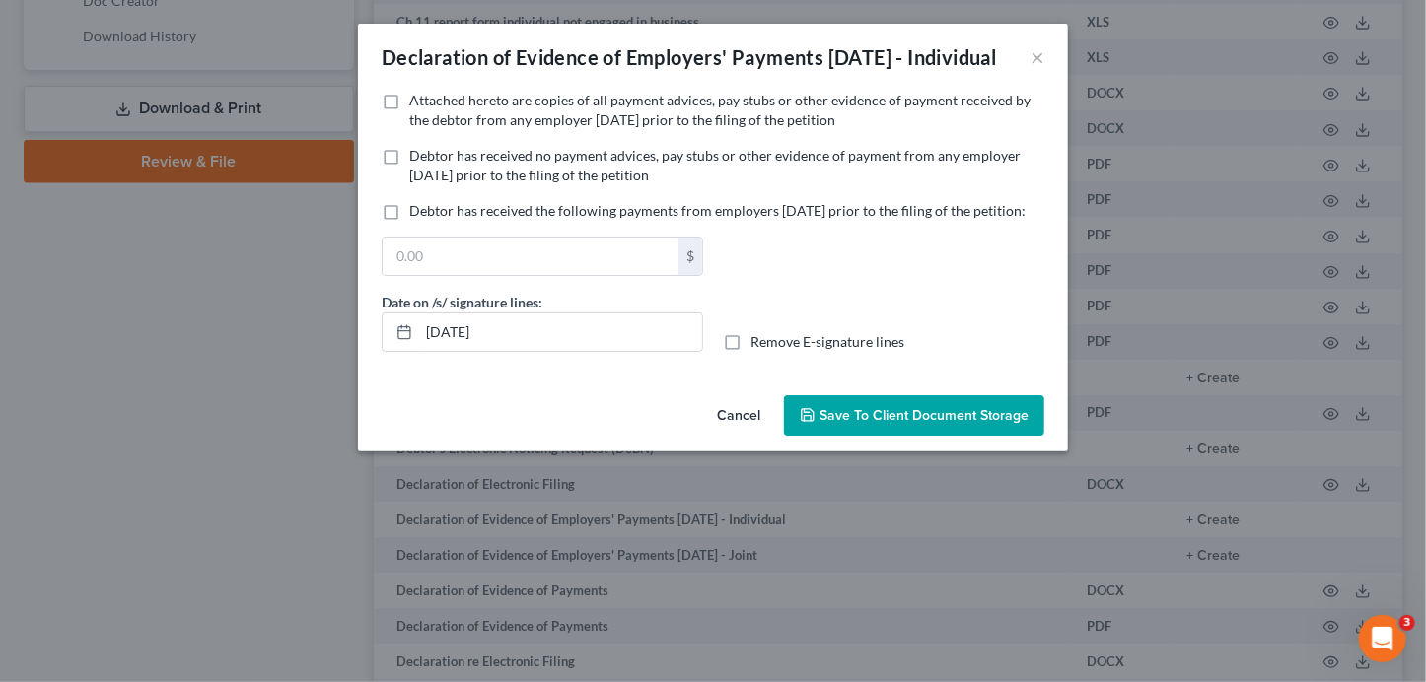
click at [460, 128] on span "Attached hereto are copies of all payment advices, pay stubs or other evidence …" at bounding box center [719, 110] width 621 height 36
click at [430, 104] on input "Attached hereto are copies of all payment advices, pay stubs or other evidence …" at bounding box center [423, 97] width 13 height 13
checkbox input "true"
click at [884, 424] on span "Save to Client Document Storage" at bounding box center [923, 415] width 209 height 17
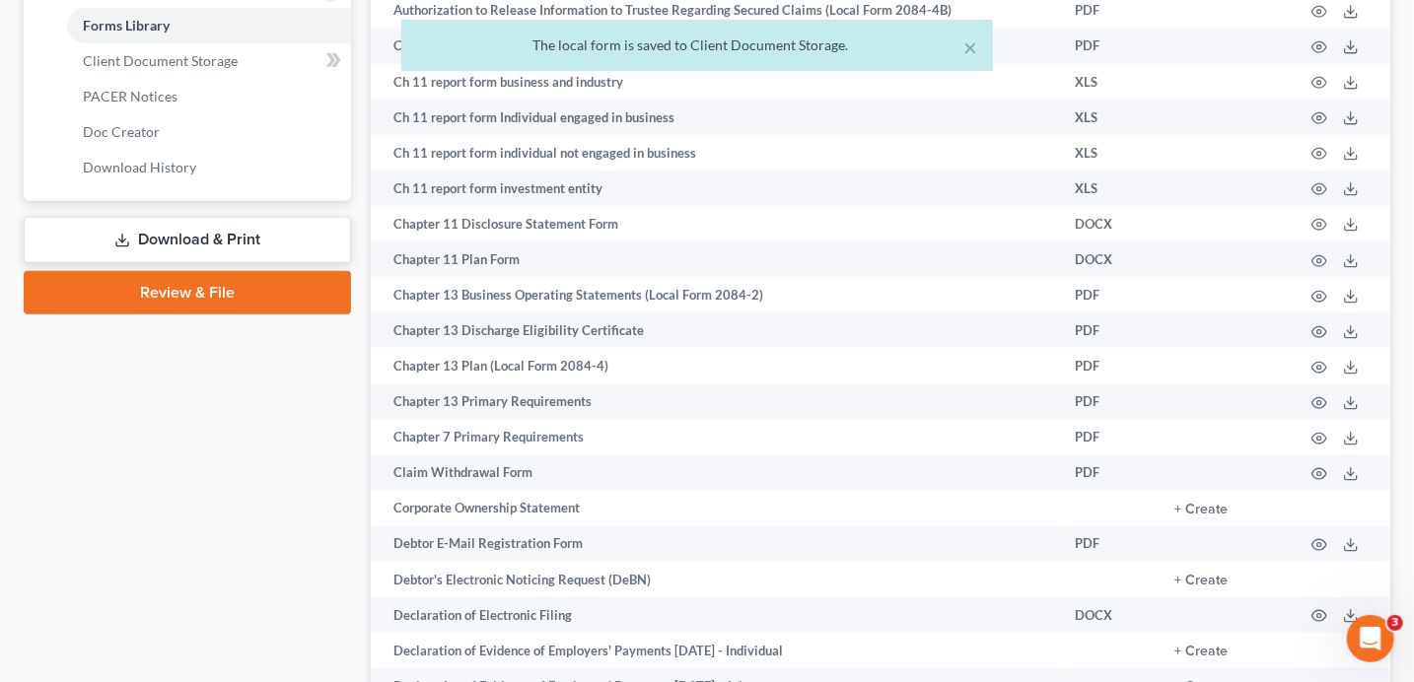
click at [235, 231] on link "Download & Print" at bounding box center [187, 240] width 327 height 46
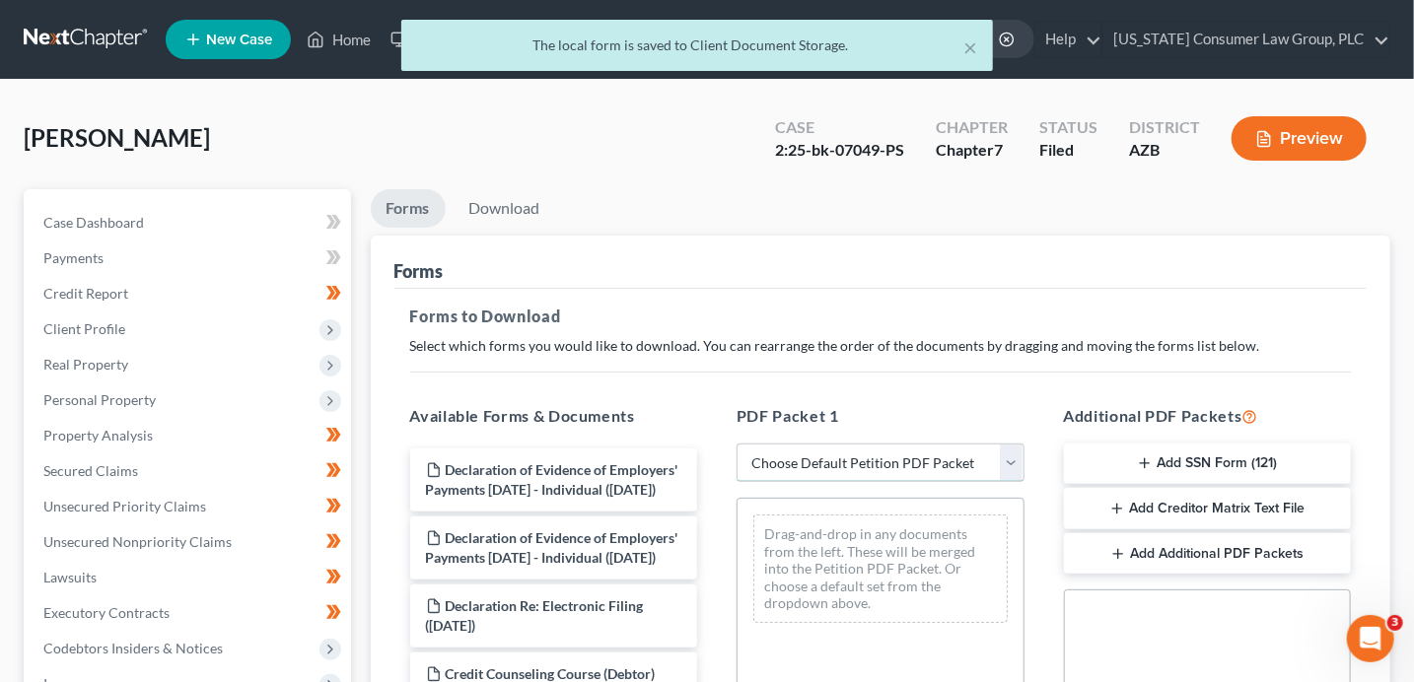
click at [867, 453] on select "Choose Default Petition PDF Packet Complete Bankruptcy Petition (all forms and …" at bounding box center [881, 463] width 288 height 39
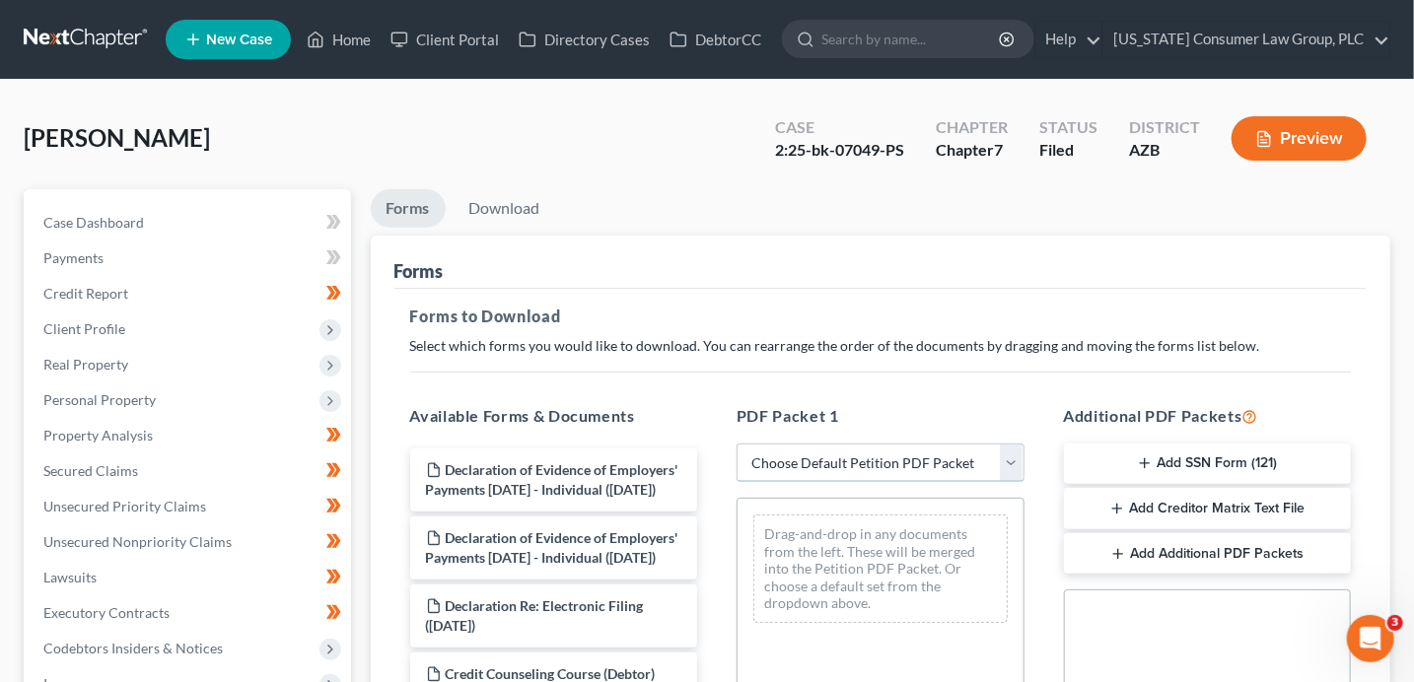
select select "6"
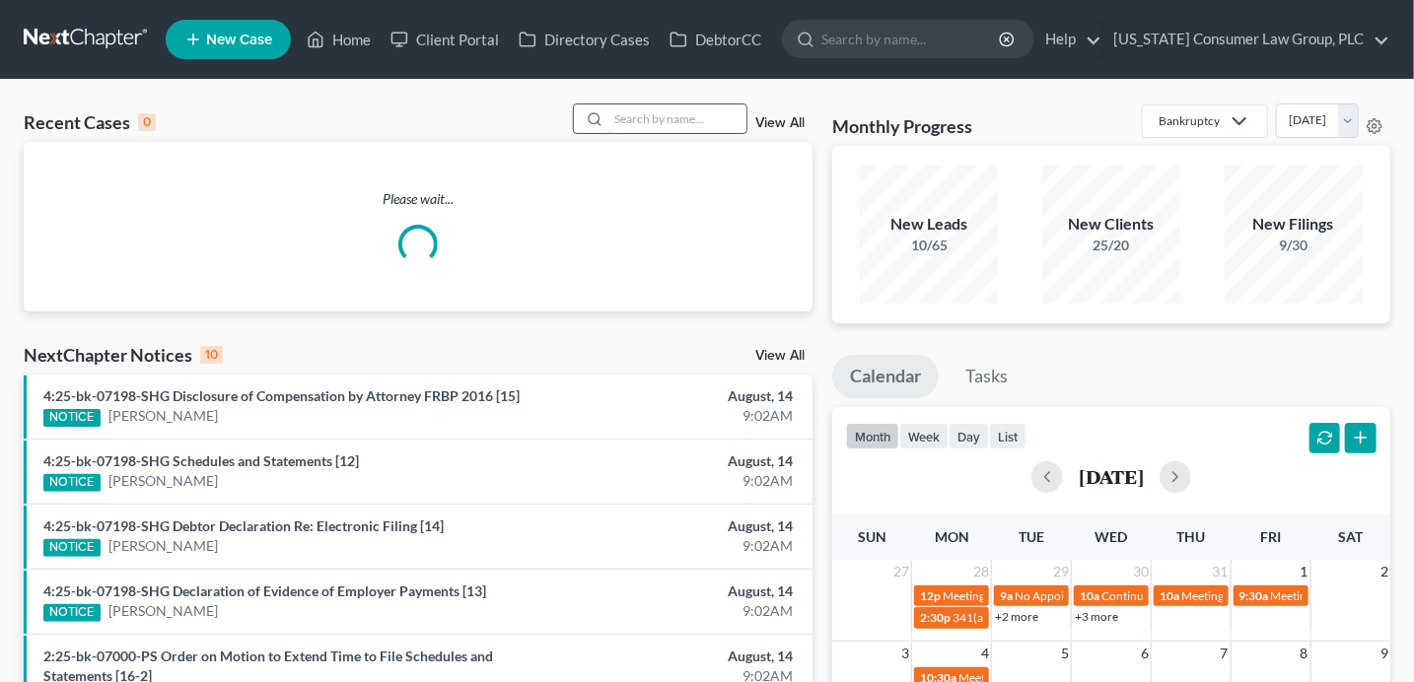
click at [657, 110] on input "search" at bounding box center [677, 119] width 138 height 29
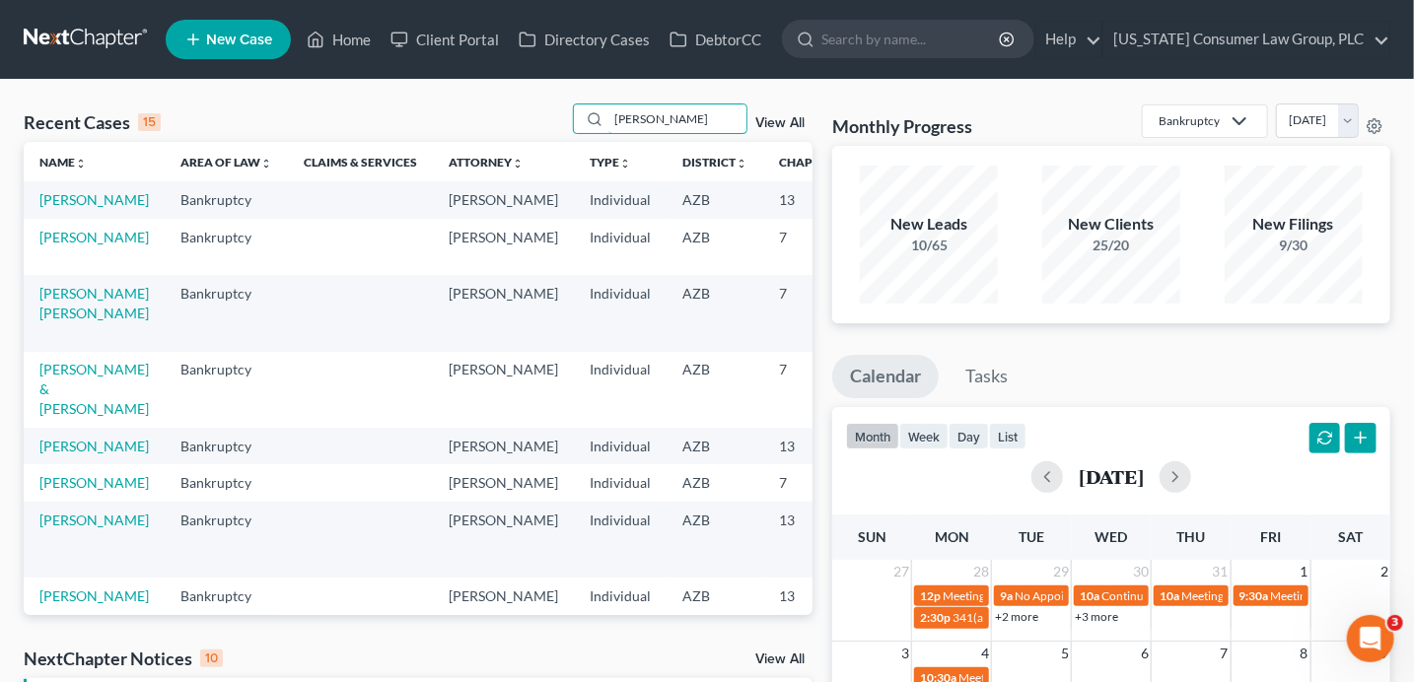
type input "[PERSON_NAME]"
